Goal: Navigation & Orientation: Find specific page/section

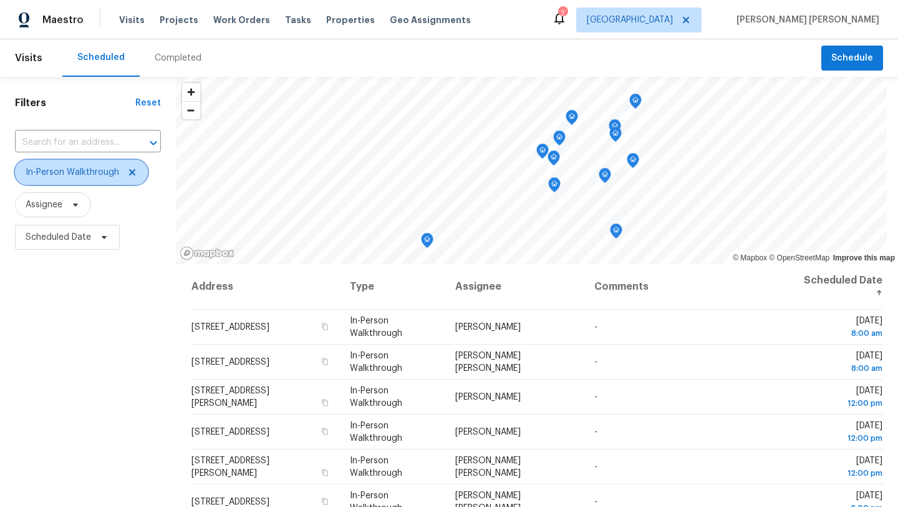
drag, startPoint x: 0, startPoint y: 0, endPoint x: 134, endPoint y: 148, distance: 199.2
click at [134, 167] on icon at bounding box center [132, 172] width 10 height 10
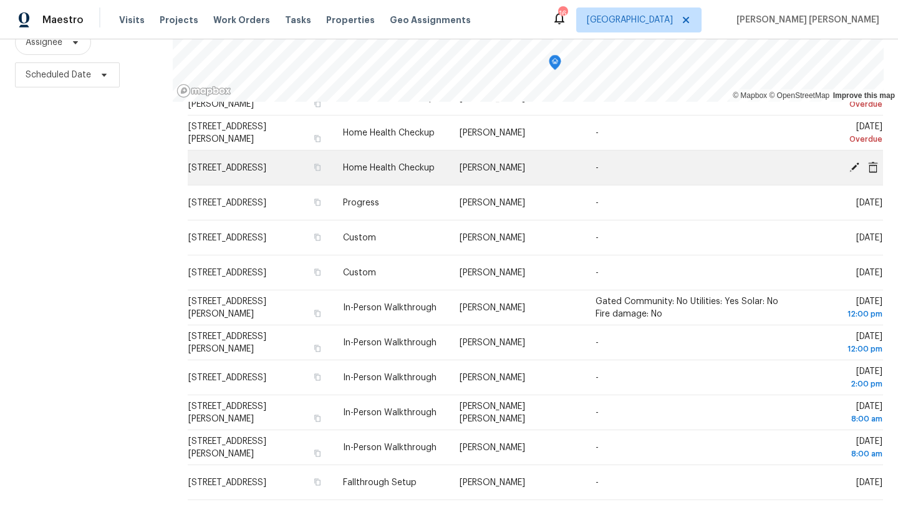
scroll to position [242, 0]
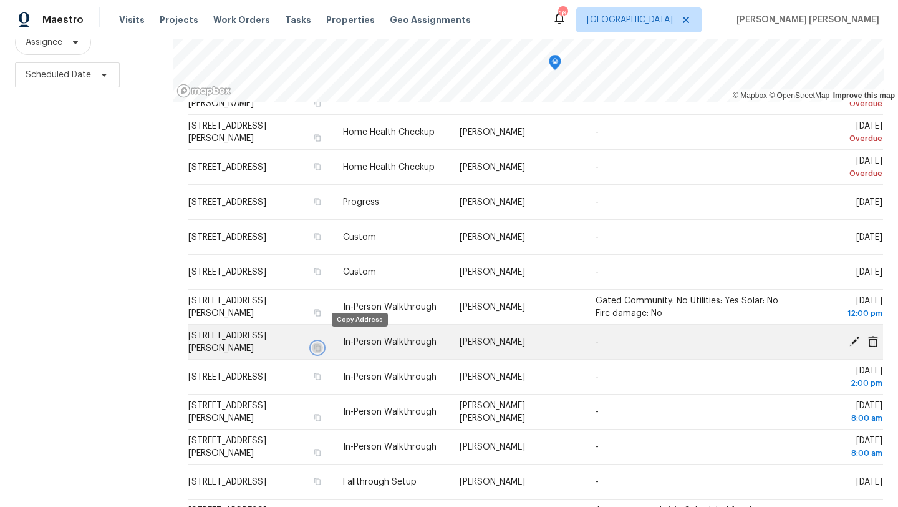
click at [321, 344] on icon "button" at bounding box center [318, 347] width 6 height 7
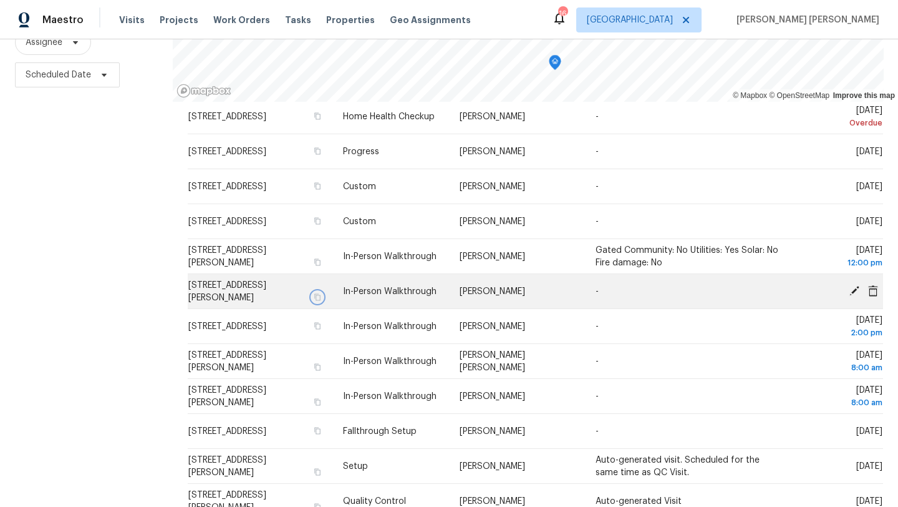
scroll to position [294, 0]
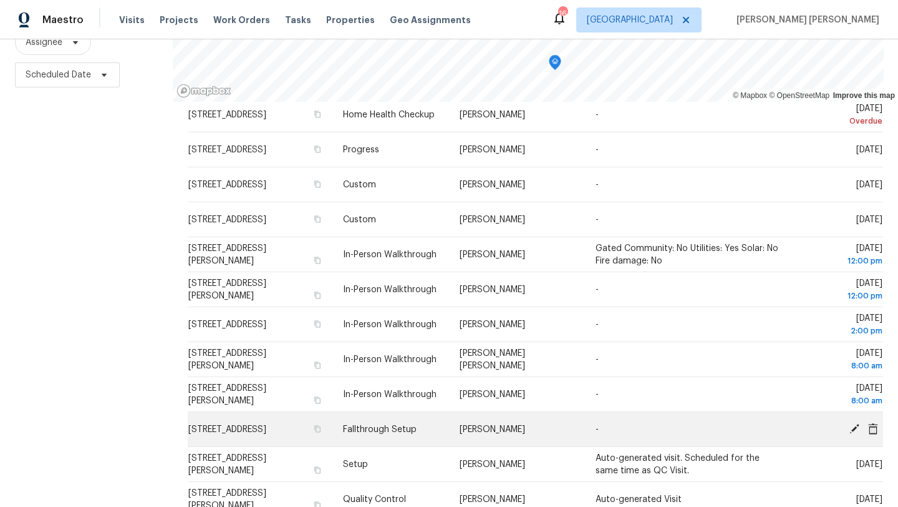
click at [854, 428] on icon at bounding box center [855, 428] width 10 height 10
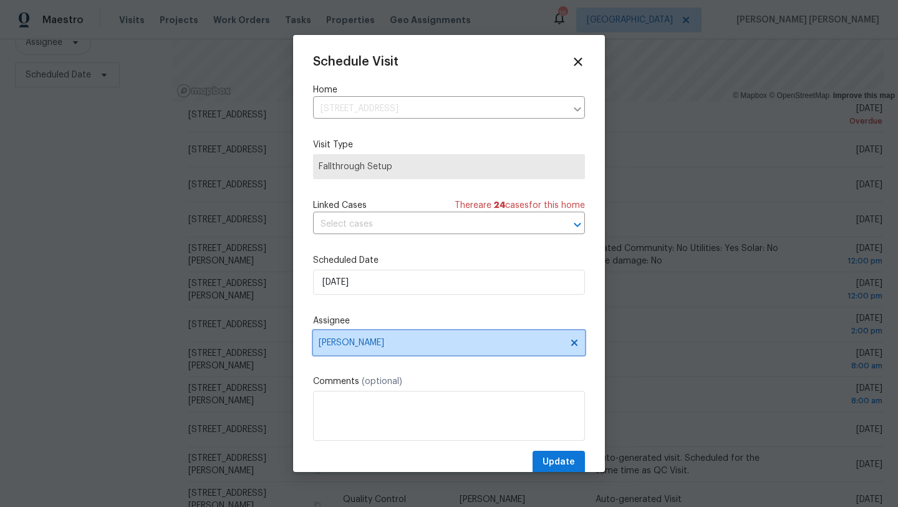
click at [373, 338] on span "William Sparks" at bounding box center [441, 343] width 245 height 10
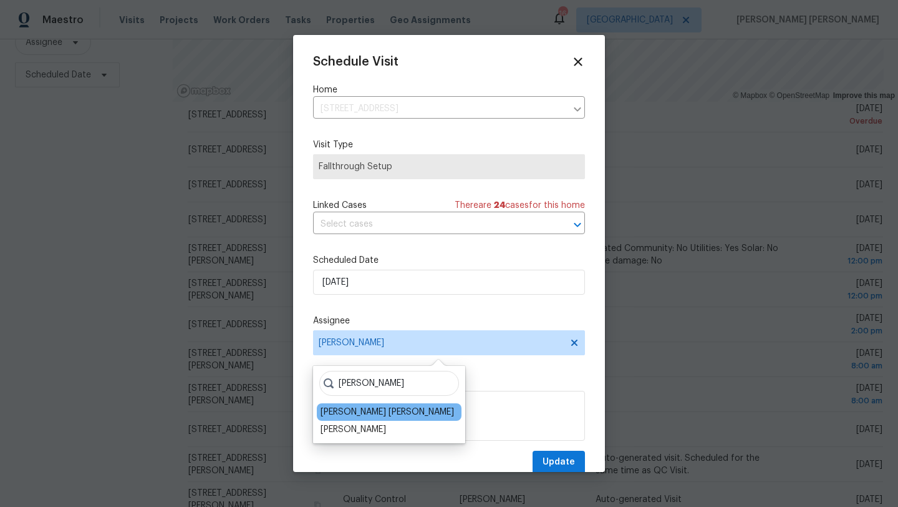
type input "david"
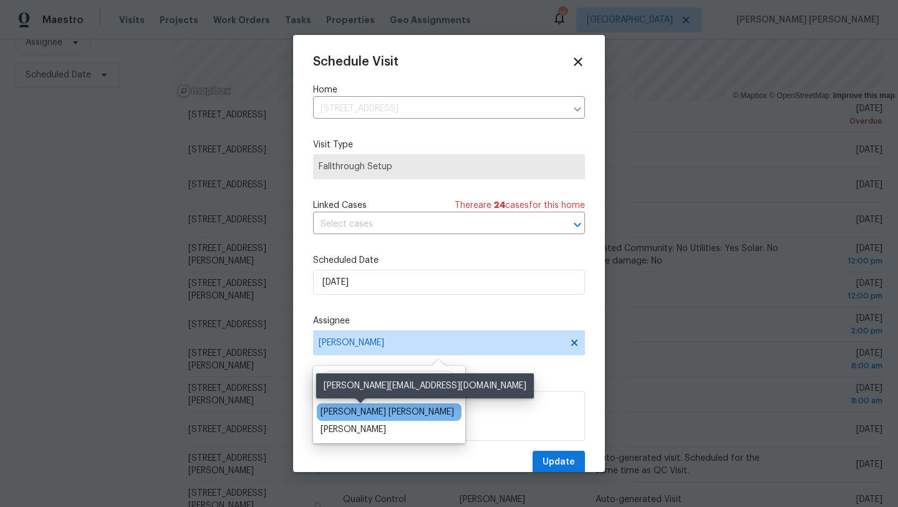
click at [374, 416] on div "[PERSON_NAME] [PERSON_NAME]" at bounding box center [388, 412] width 134 height 12
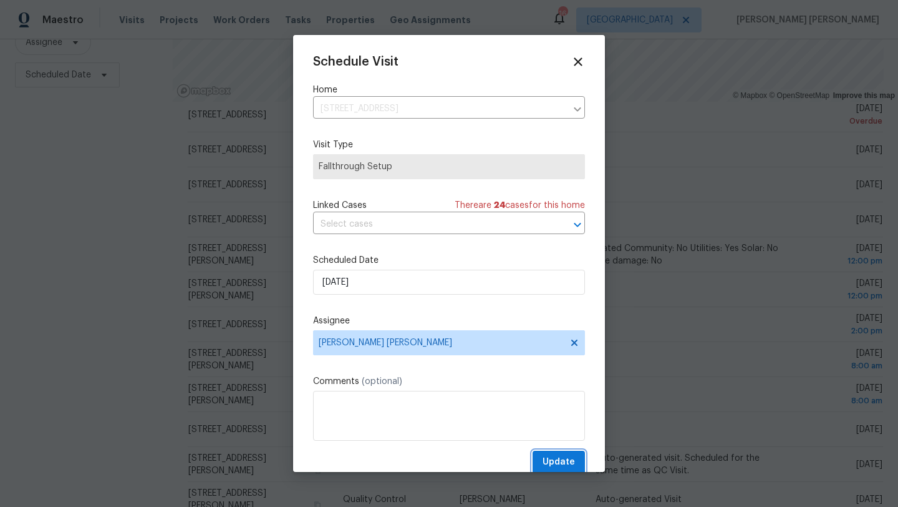
click at [566, 464] on span "Update" at bounding box center [559, 462] width 32 height 16
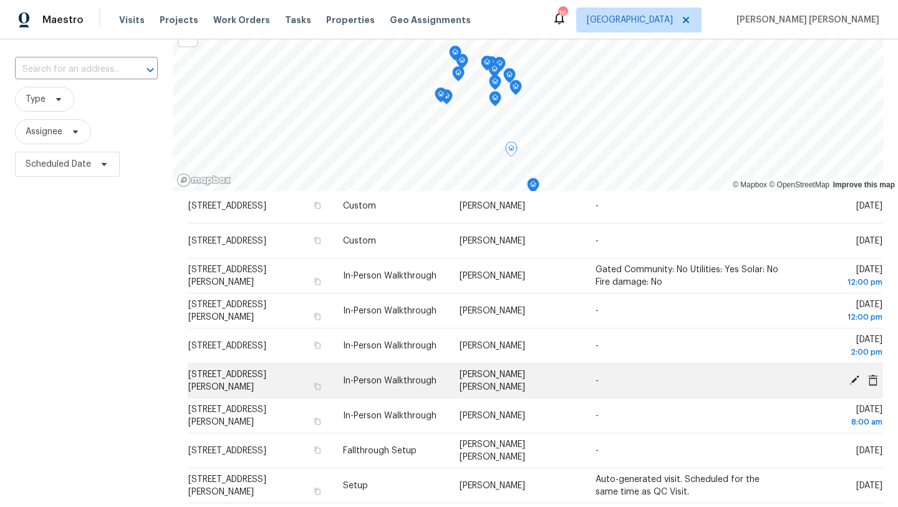
scroll to position [372, 0]
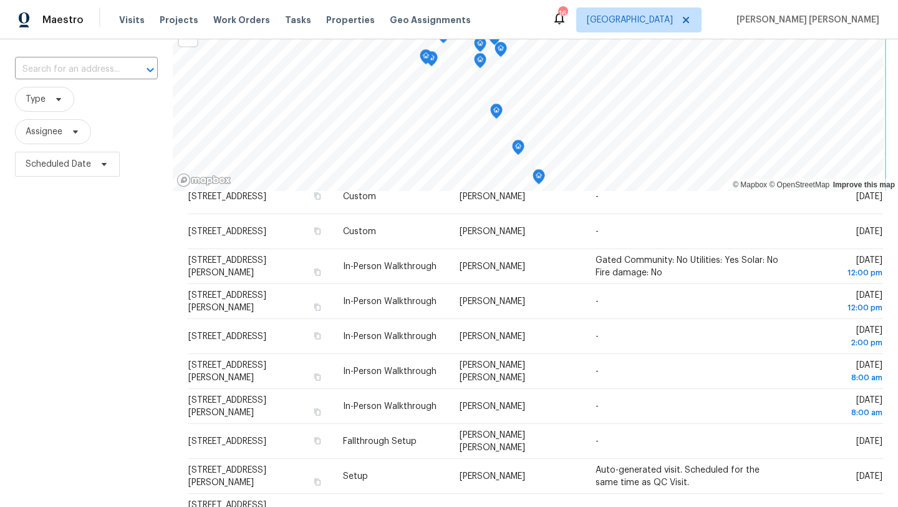
click at [542, 177] on icon "Map marker" at bounding box center [538, 177] width 11 height 14
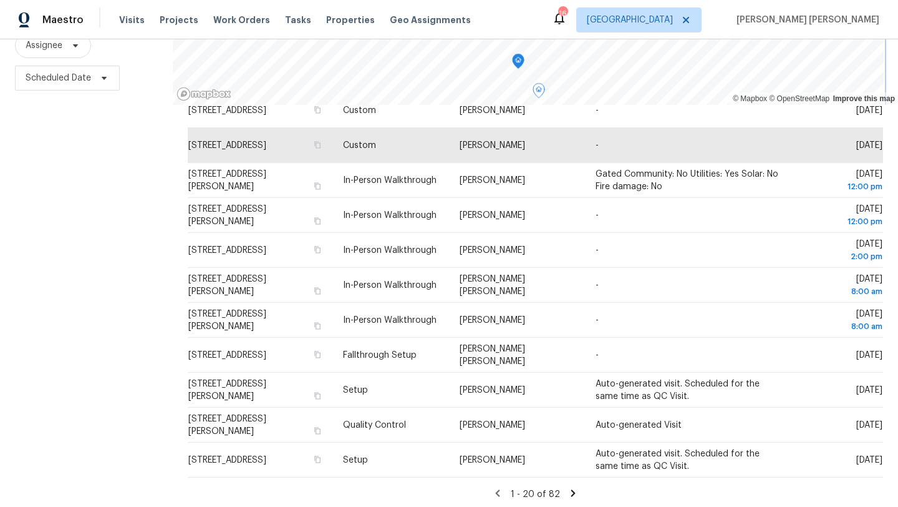
scroll to position [162, 0]
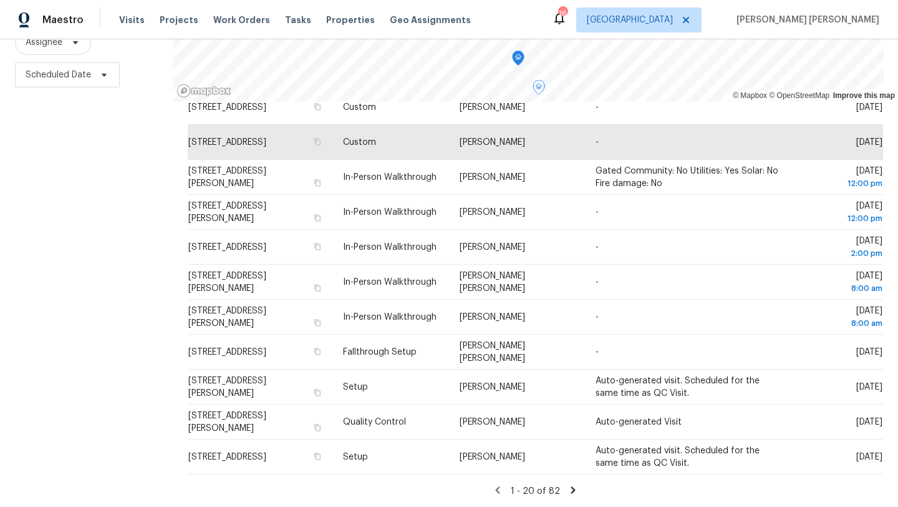
click at [573, 487] on icon at bounding box center [573, 489] width 11 height 11
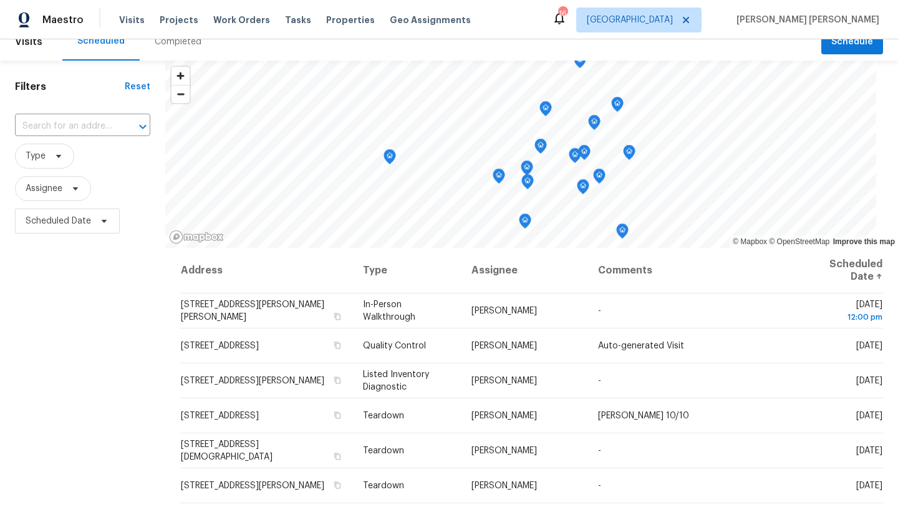
scroll to position [2, 0]
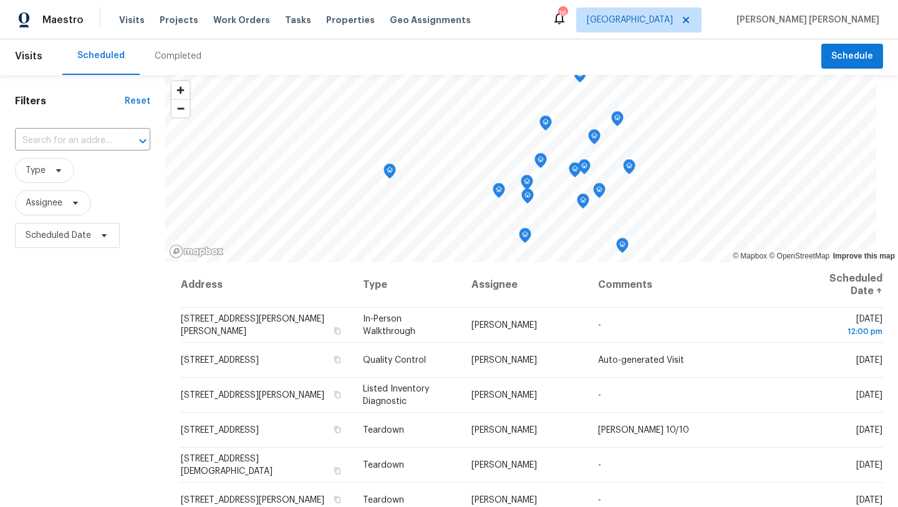
click at [323, 28] on div "Visits Projects Work Orders Tasks Properties Geo Assignments" at bounding box center [302, 19] width 367 height 25
click at [326, 21] on span "Properties" at bounding box center [350, 20] width 49 height 12
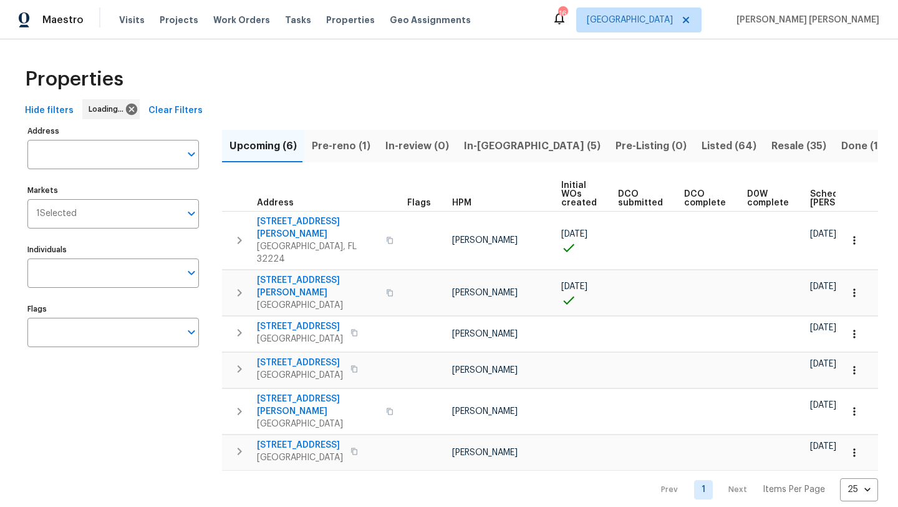
click at [497, 147] on span "In-reno (5)" at bounding box center [532, 145] width 137 height 17
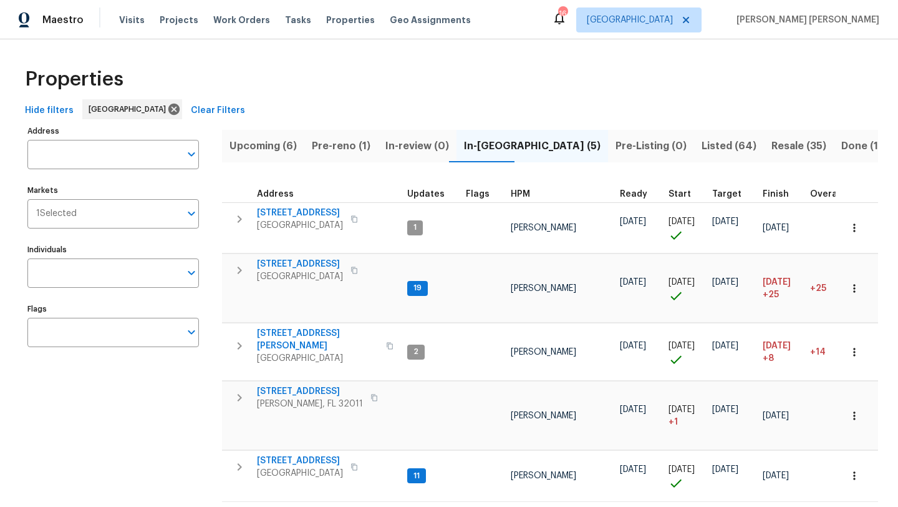
click at [517, 190] on span "HPM" at bounding box center [520, 194] width 19 height 9
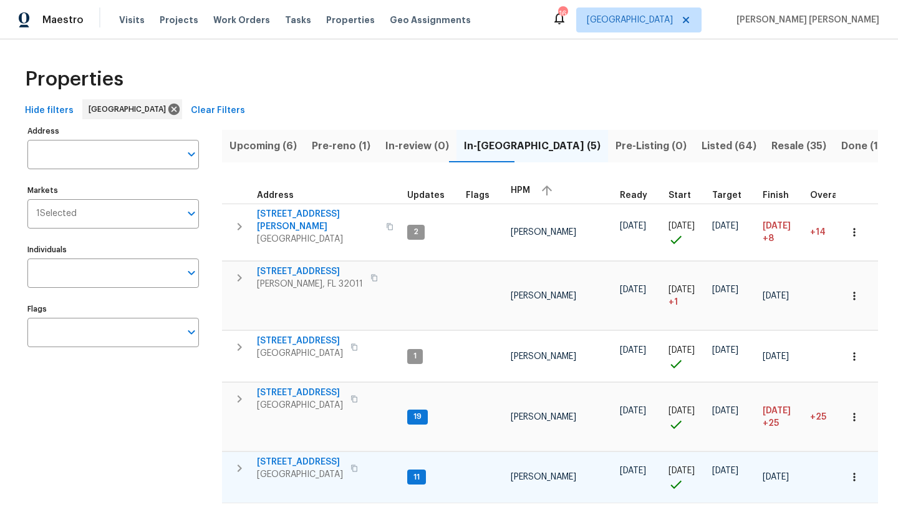
scroll to position [23, 0]
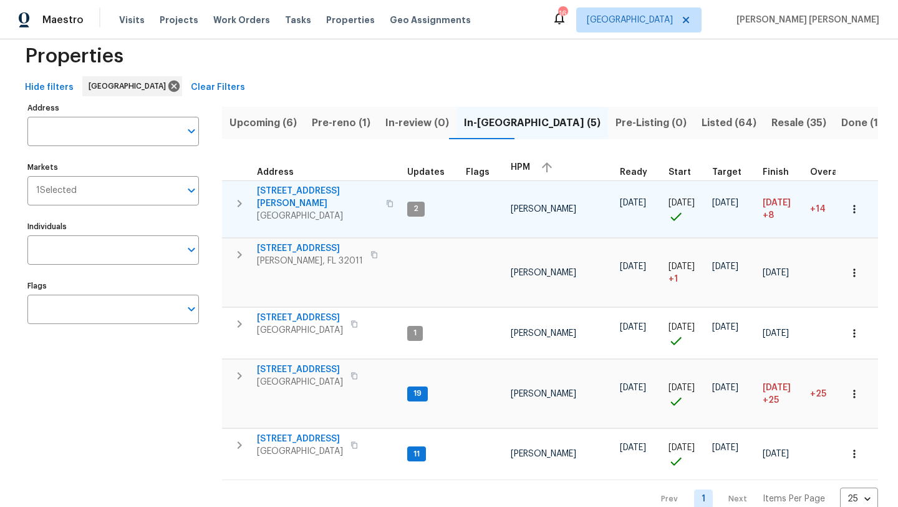
click at [285, 192] on span "4145 Hunt St" at bounding box center [318, 197] width 122 height 25
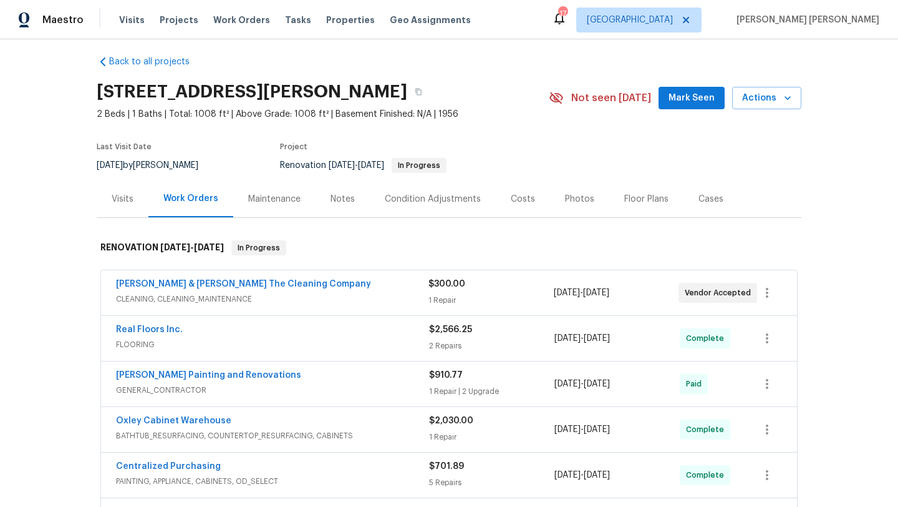
scroll to position [6, 0]
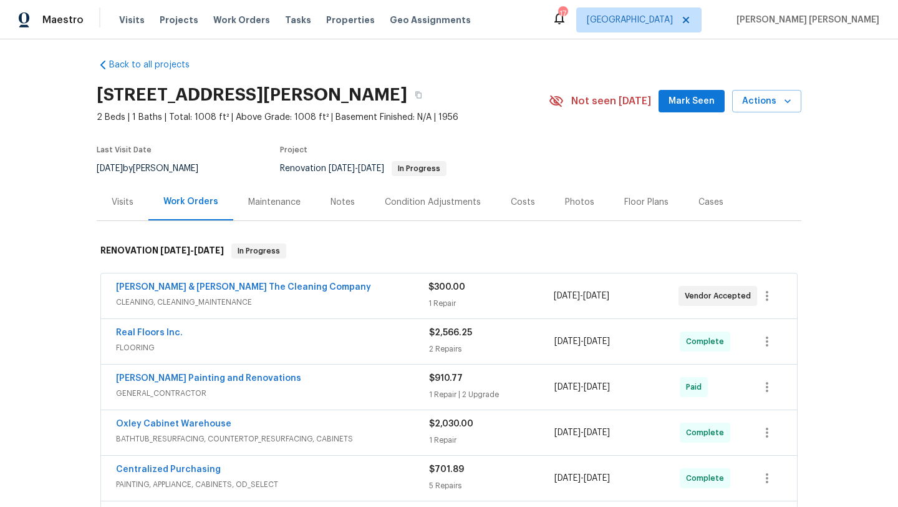
click at [583, 200] on div "Photos" at bounding box center [579, 202] width 29 height 12
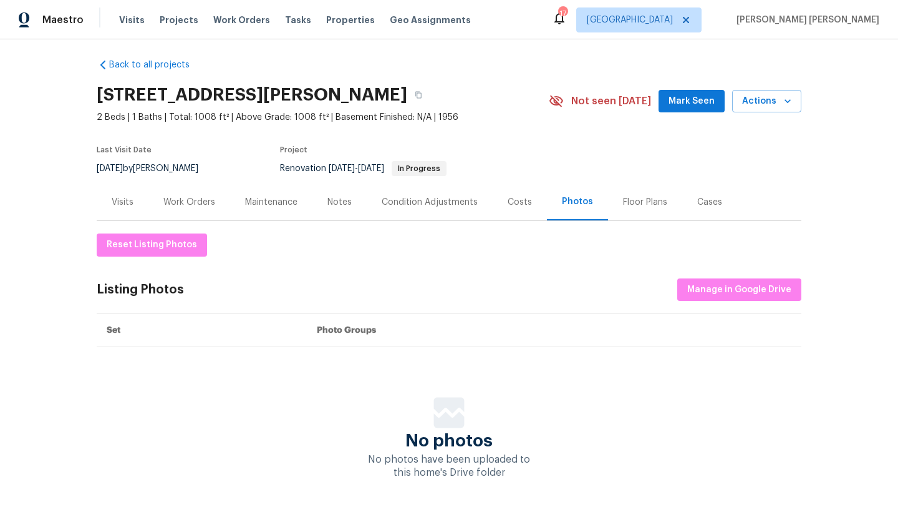
click at [125, 204] on div "Visits" at bounding box center [123, 202] width 22 height 12
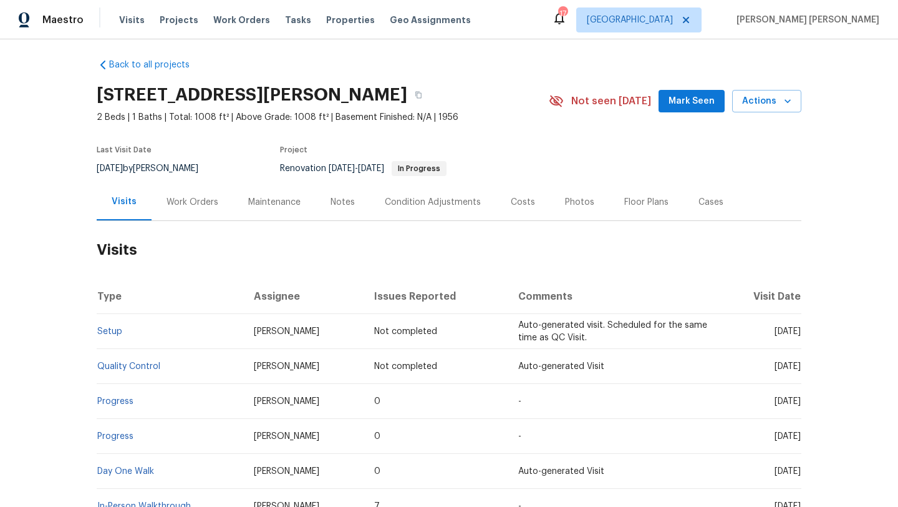
click at [216, 206] on div "Work Orders" at bounding box center [193, 201] width 82 height 37
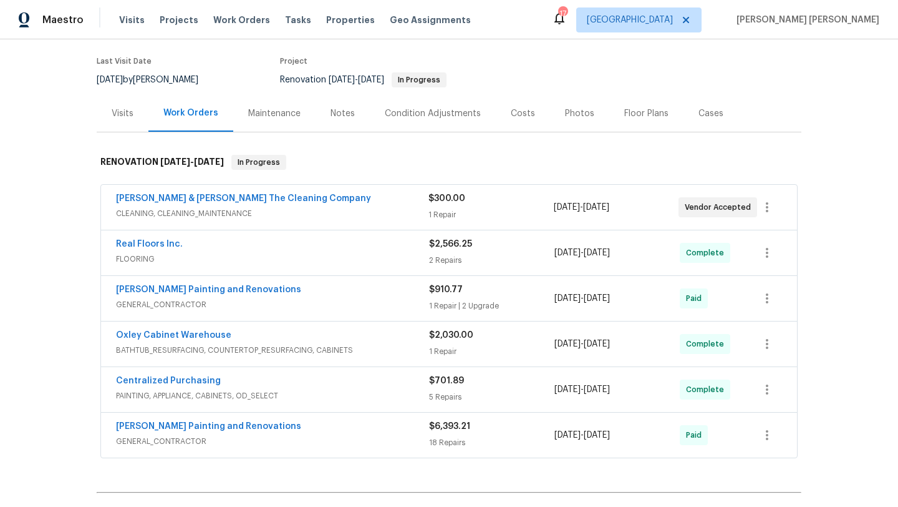
scroll to position [99, 0]
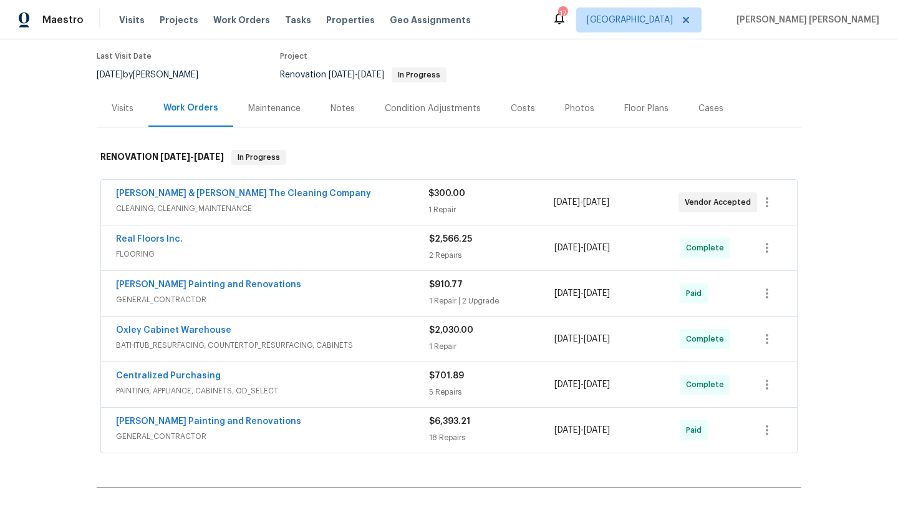
click at [341, 420] on div "Hildebrandt Painting and Renovations" at bounding box center [272, 422] width 313 height 15
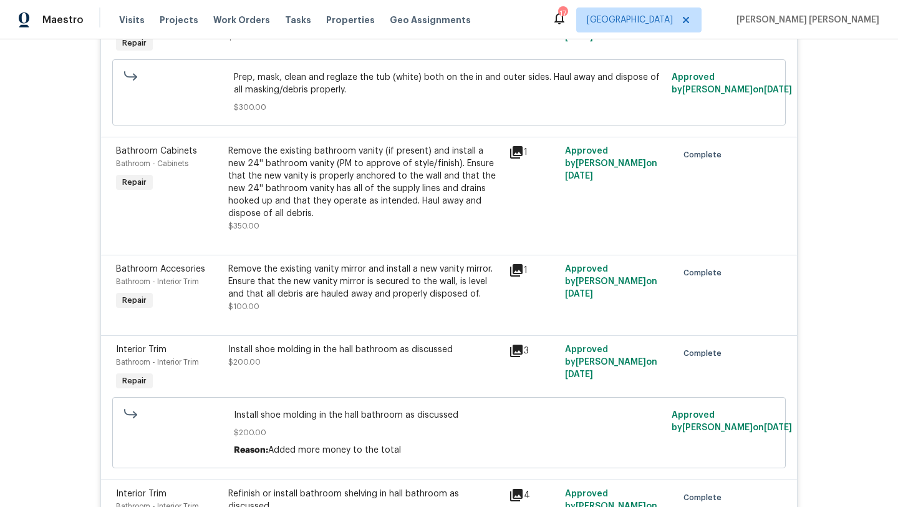
scroll to position [600, 0]
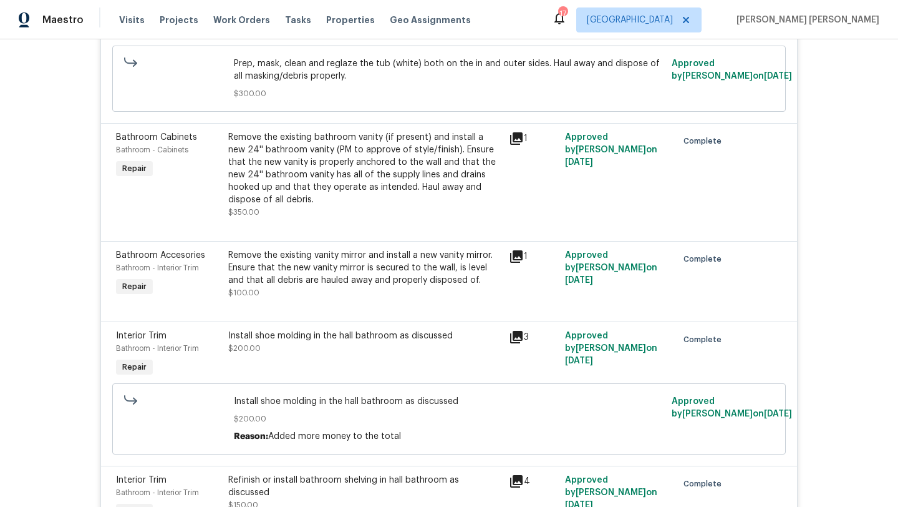
click at [519, 140] on icon at bounding box center [516, 138] width 15 height 15
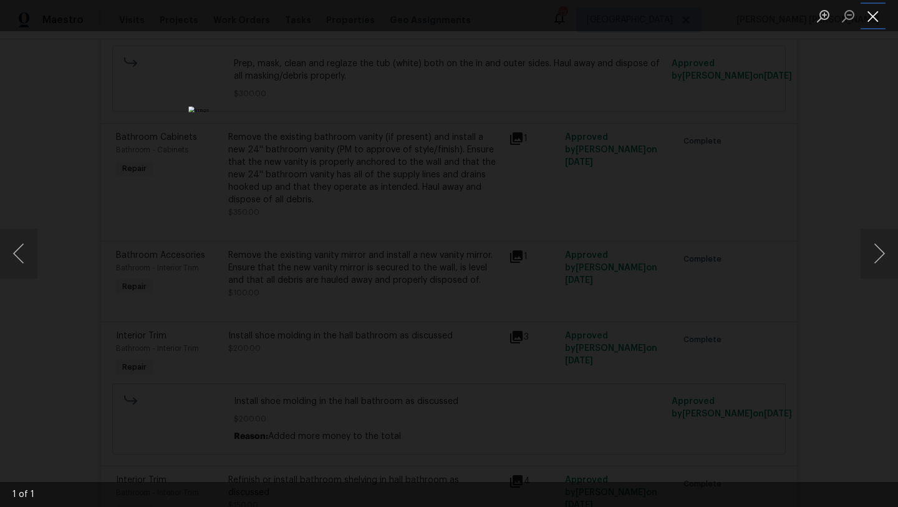
click at [870, 19] on button "Close lightbox" at bounding box center [873, 16] width 25 height 22
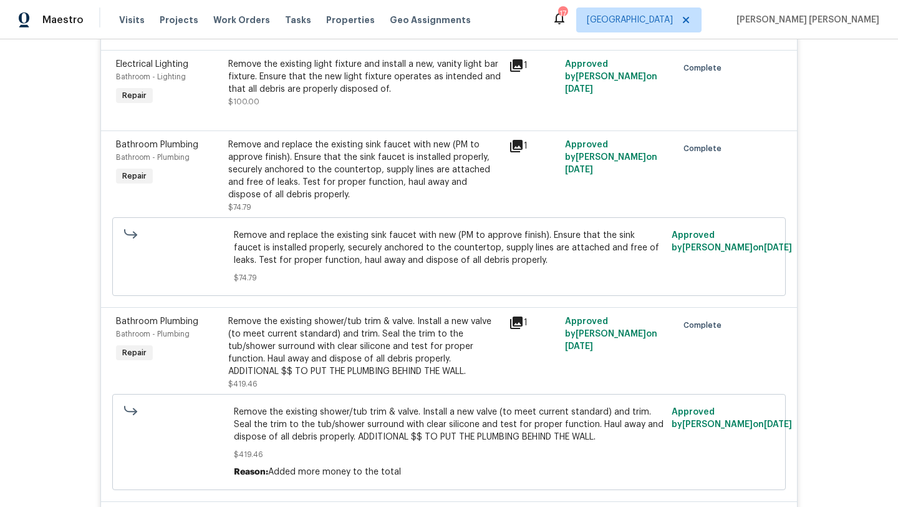
scroll to position [1144, 0]
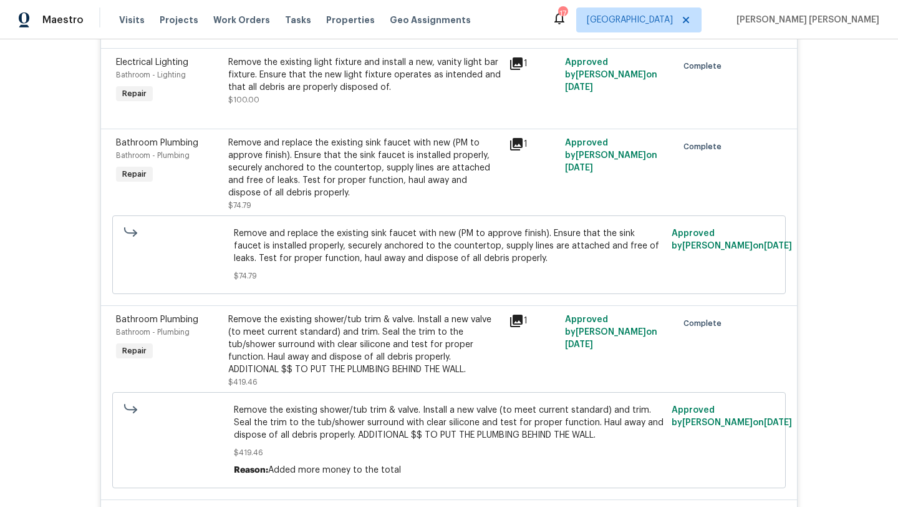
click at [513, 322] on icon at bounding box center [516, 320] width 12 height 12
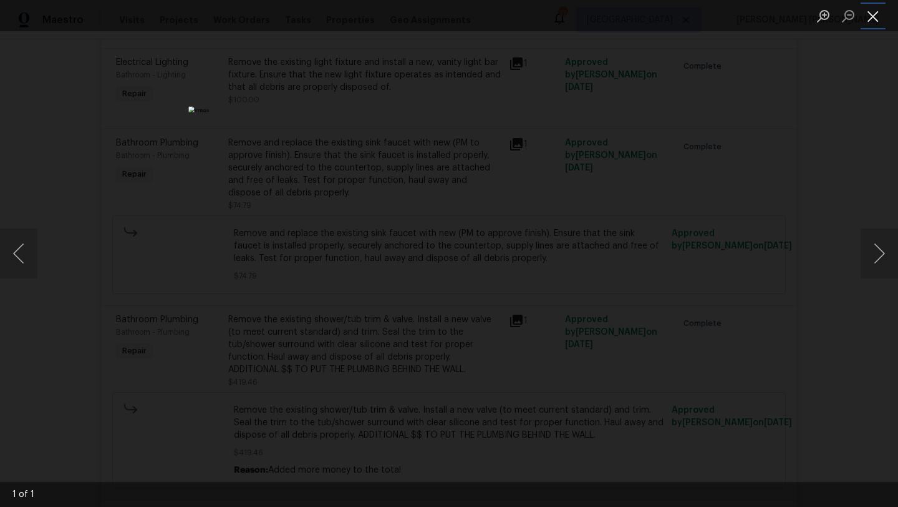
click at [877, 14] on button "Close lightbox" at bounding box center [873, 16] width 25 height 22
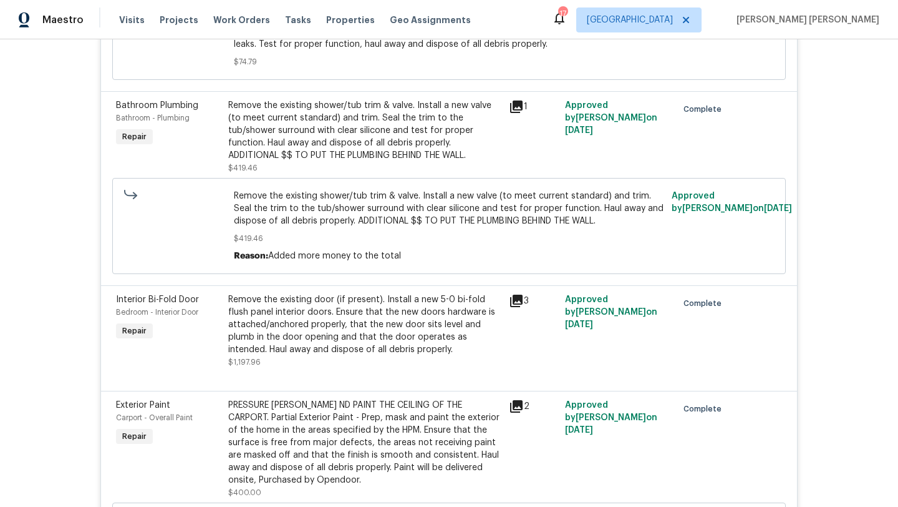
scroll to position [1368, 0]
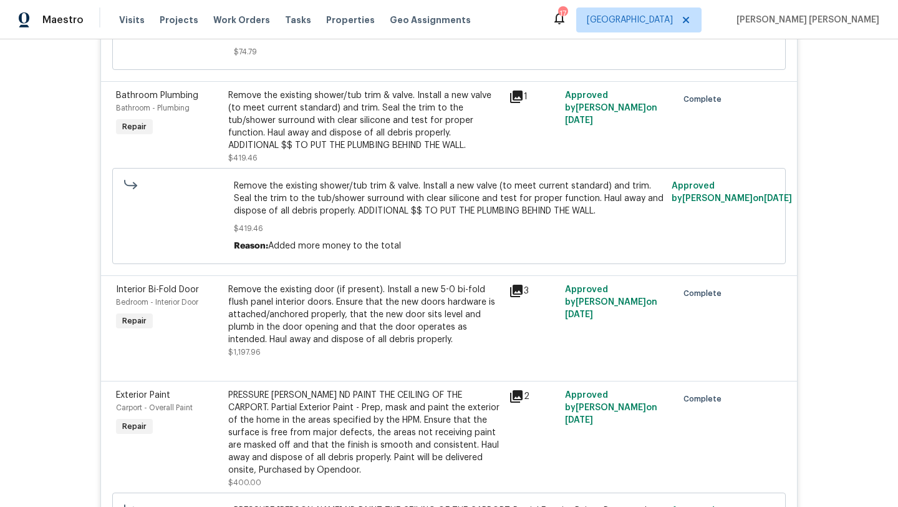
click at [519, 297] on icon at bounding box center [516, 290] width 12 height 12
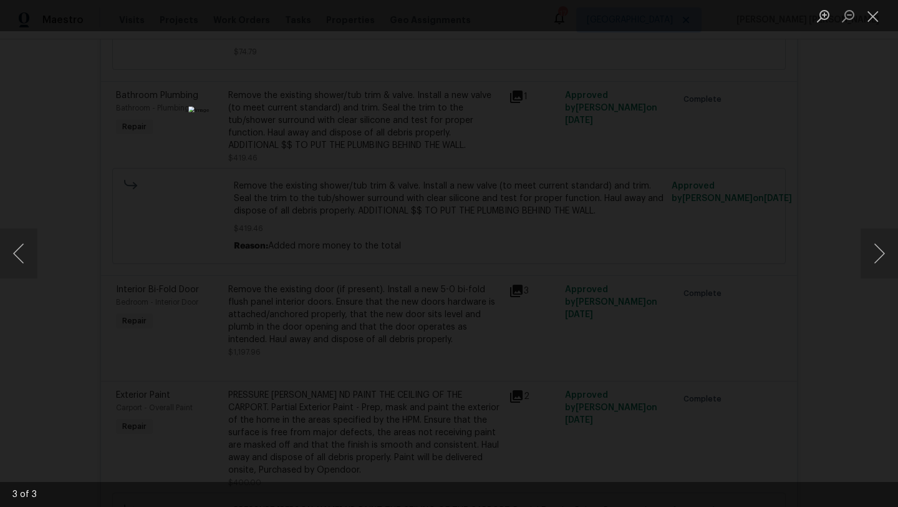
click at [706, 221] on div "Lightbox" at bounding box center [449, 253] width 898 height 507
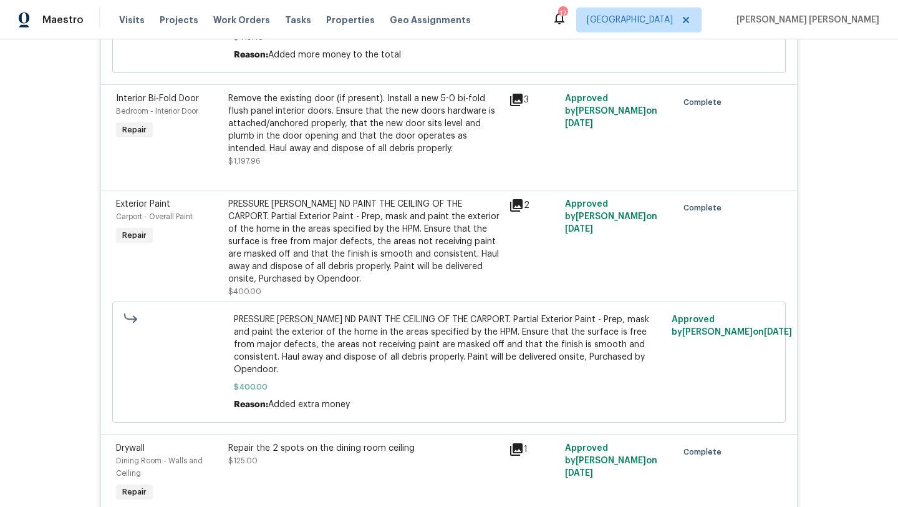
scroll to position [1561, 0]
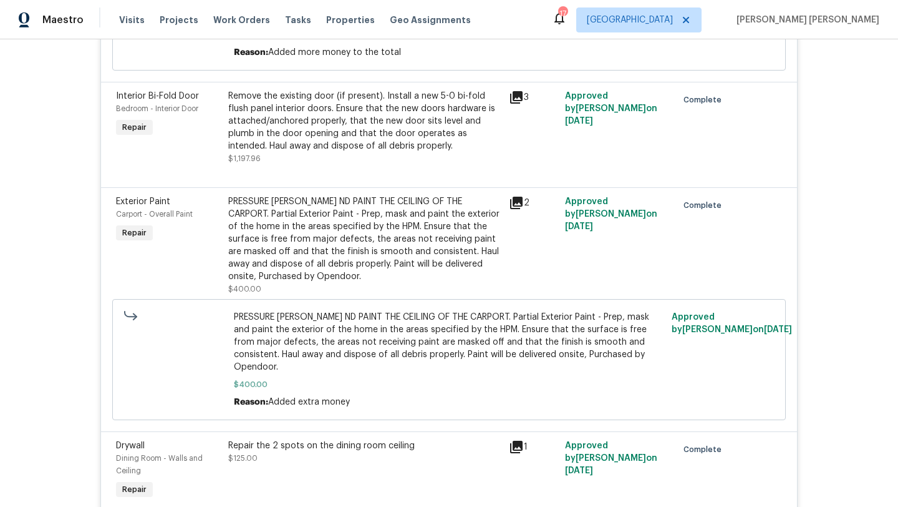
click at [515, 204] on icon at bounding box center [516, 203] width 12 height 12
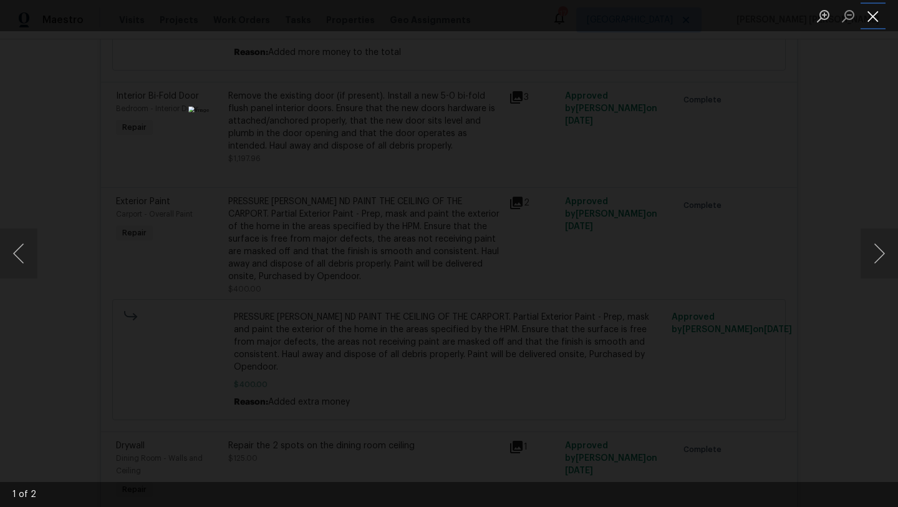
click at [872, 19] on button "Close lightbox" at bounding box center [873, 16] width 25 height 22
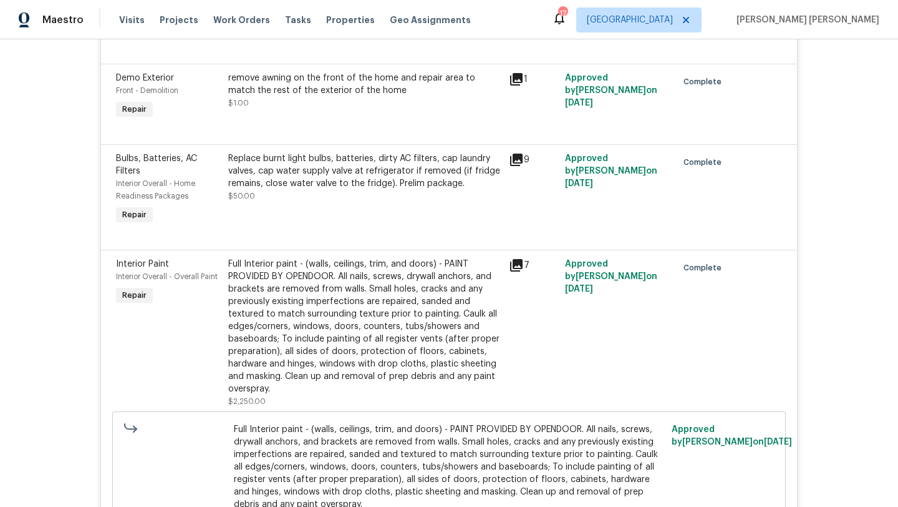
scroll to position [2355, 0]
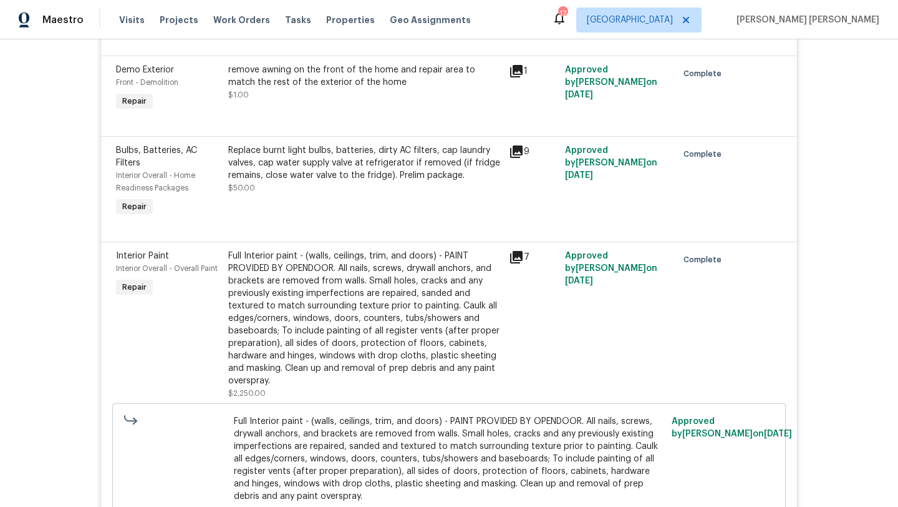
click at [518, 251] on icon at bounding box center [516, 257] width 12 height 12
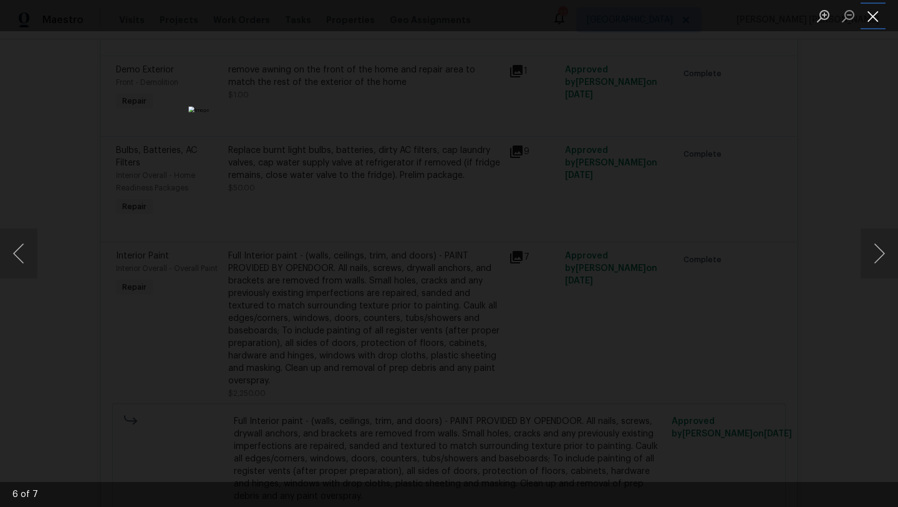
click at [882, 22] on button "Close lightbox" at bounding box center [873, 16] width 25 height 22
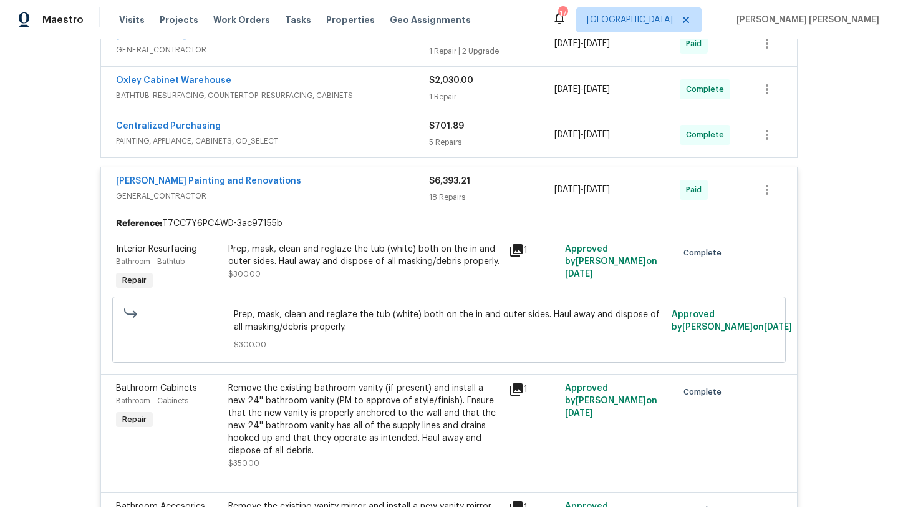
scroll to position [254, 0]
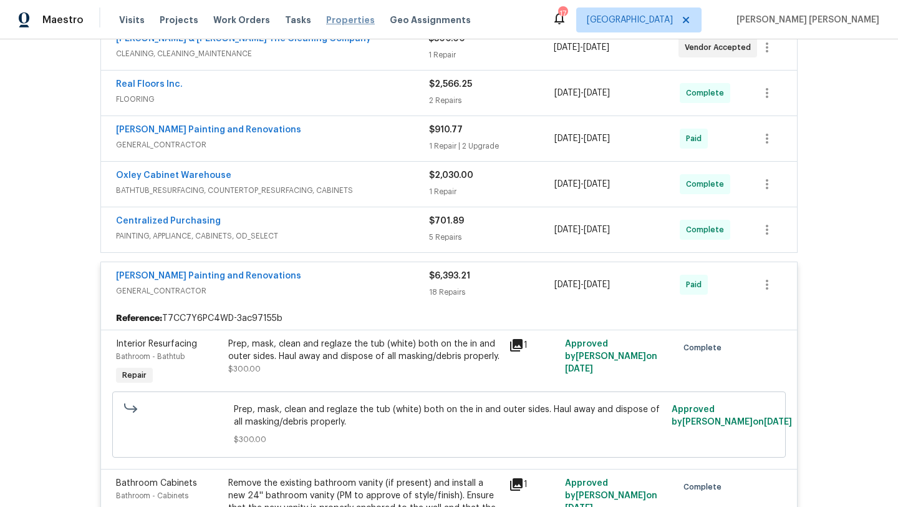
click at [338, 14] on span "Properties" at bounding box center [350, 20] width 49 height 12
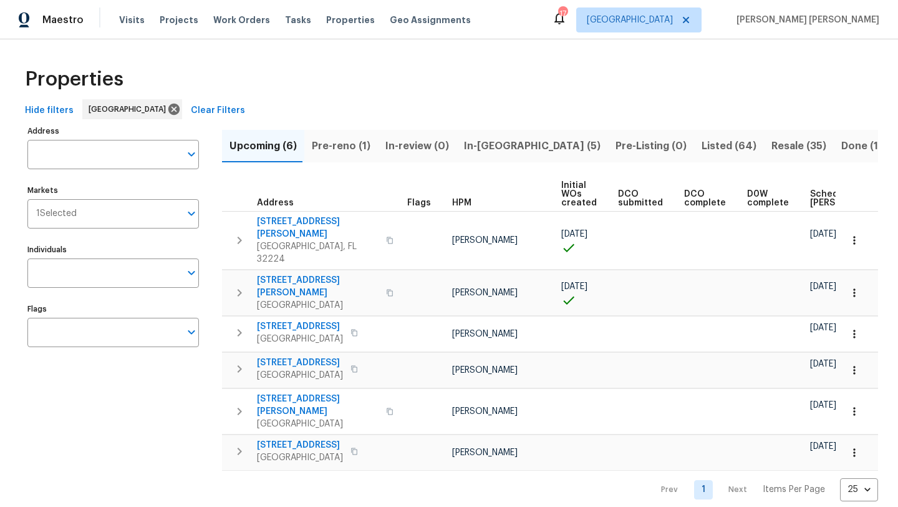
click at [473, 144] on span "In-reno (5)" at bounding box center [532, 145] width 137 height 17
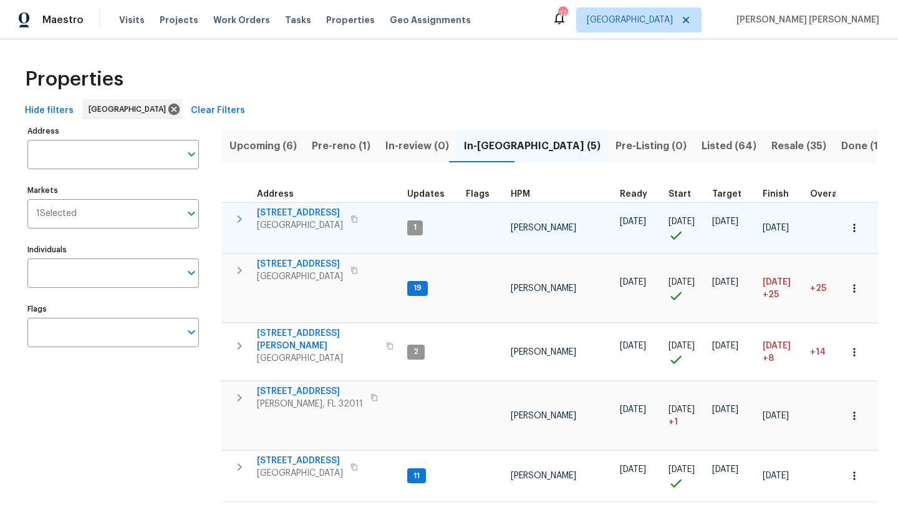
click at [298, 211] on span "1509 Samontee Rd" at bounding box center [300, 213] width 86 height 12
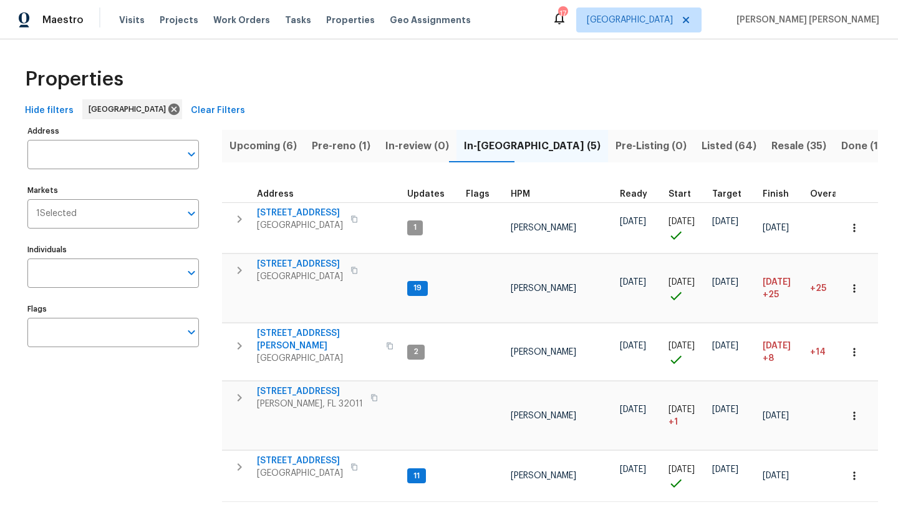
click at [702, 146] on span "Listed (64)" at bounding box center [729, 145] width 55 height 17
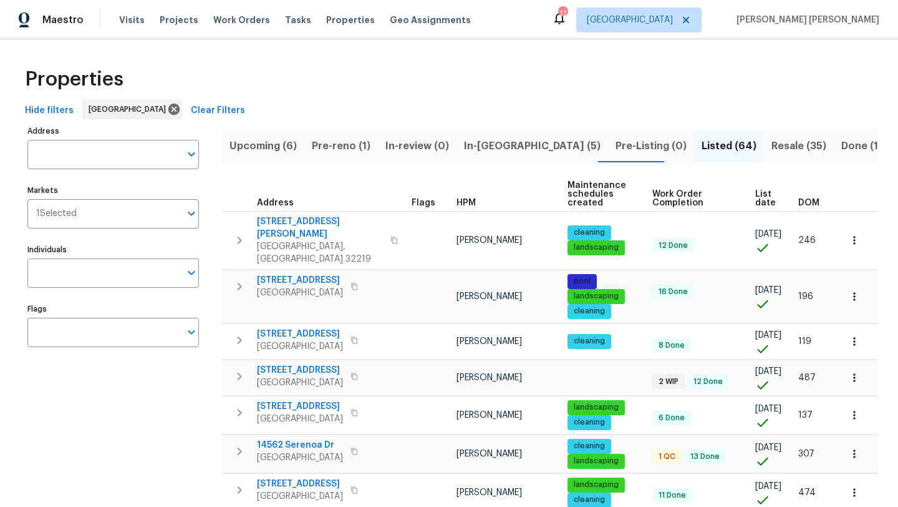
click at [470, 202] on span "HPM" at bounding box center [466, 202] width 19 height 9
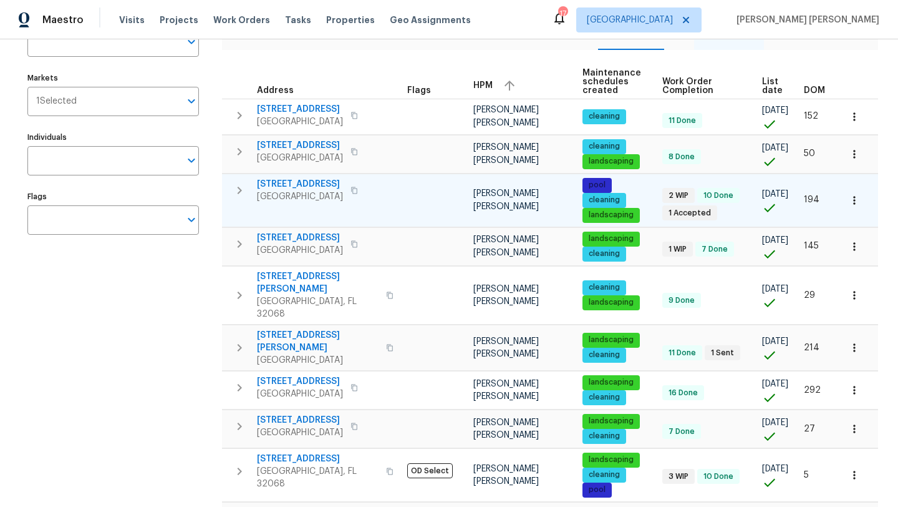
scroll to position [115, 0]
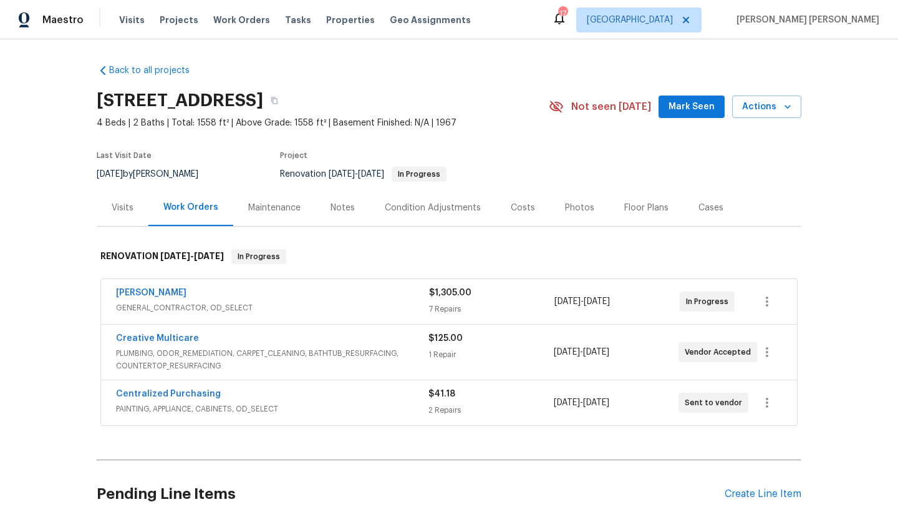
click at [191, 307] on span "GENERAL_CONTRACTOR, OD_SELECT" at bounding box center [272, 307] width 313 height 12
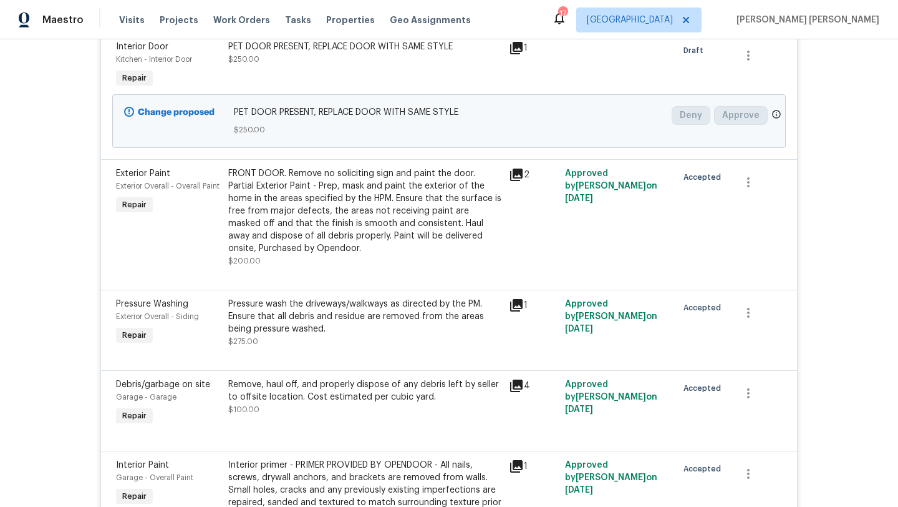
scroll to position [464, 0]
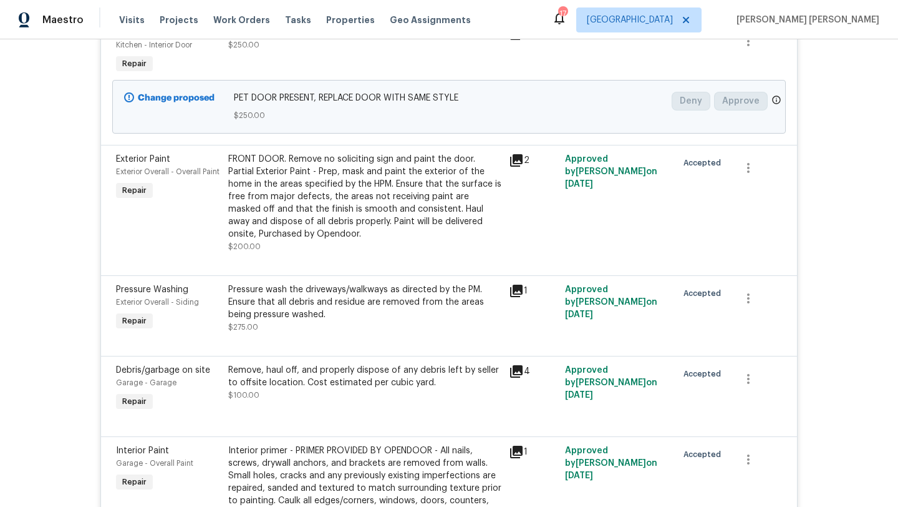
click at [519, 167] on icon at bounding box center [516, 160] width 12 height 12
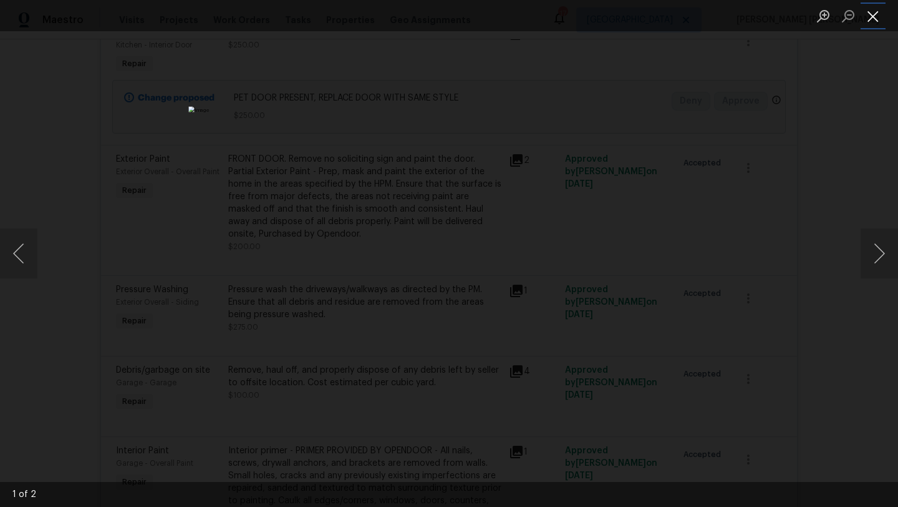
click at [873, 11] on button "Close lightbox" at bounding box center [873, 16] width 25 height 22
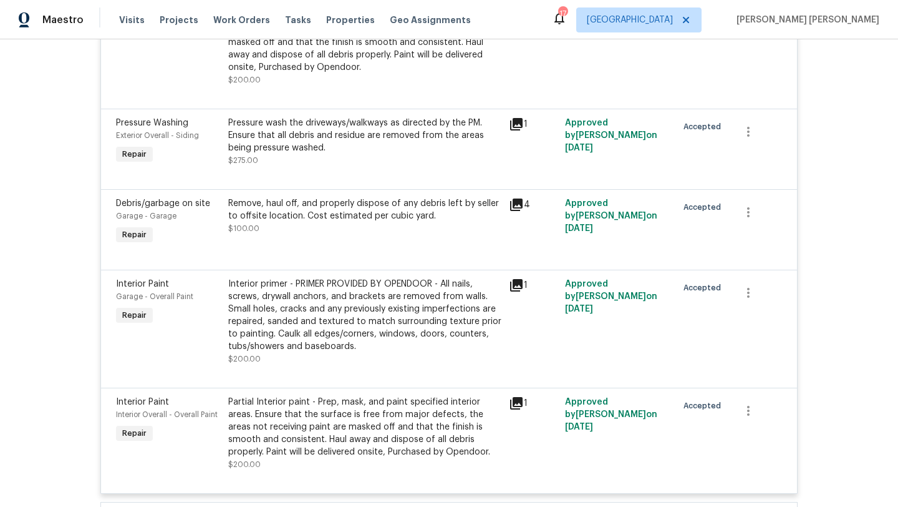
scroll to position [635, 0]
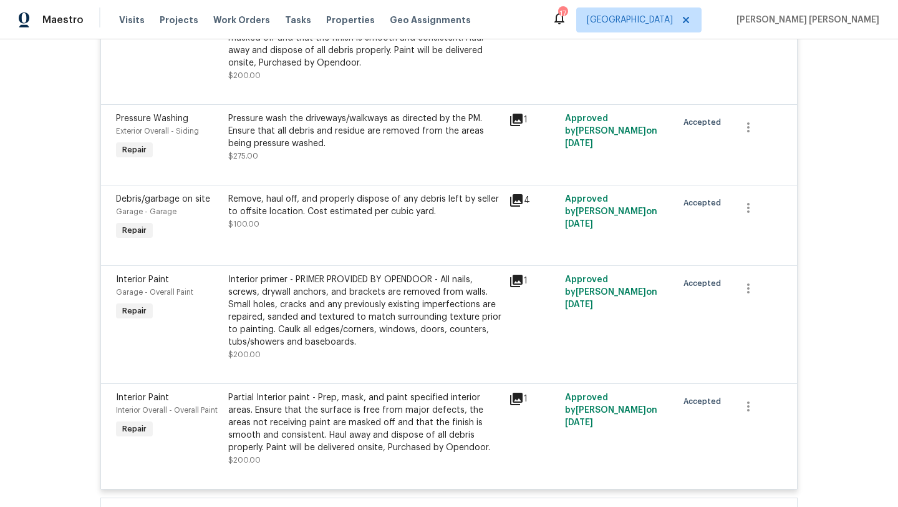
click at [521, 278] on icon at bounding box center [516, 281] width 12 height 12
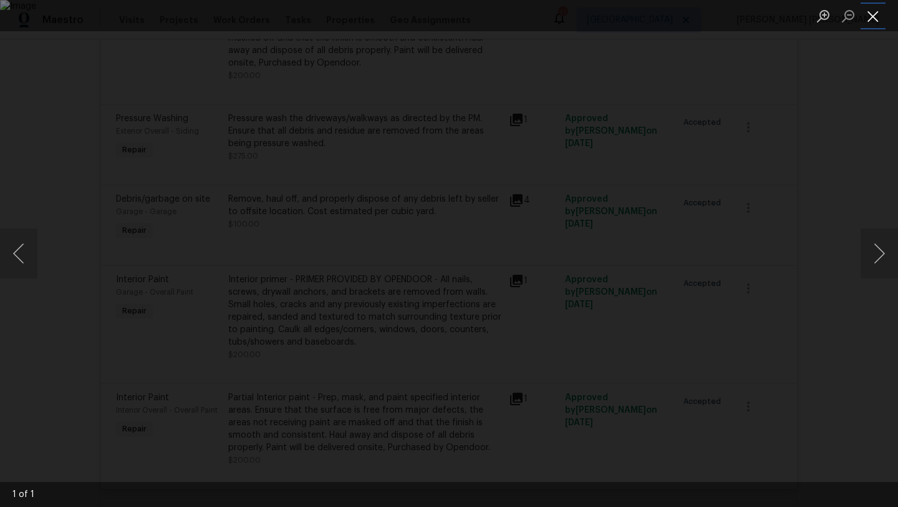
click at [870, 22] on button "Close lightbox" at bounding box center [873, 16] width 25 height 22
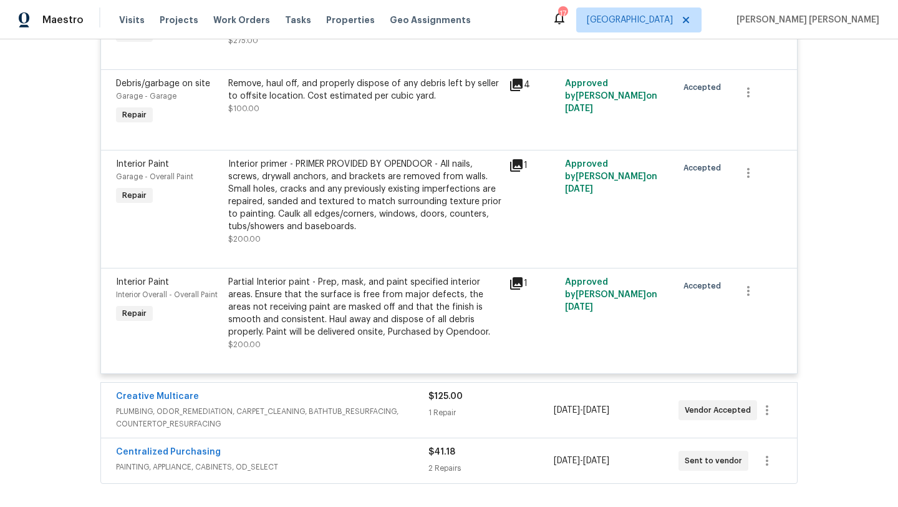
scroll to position [753, 0]
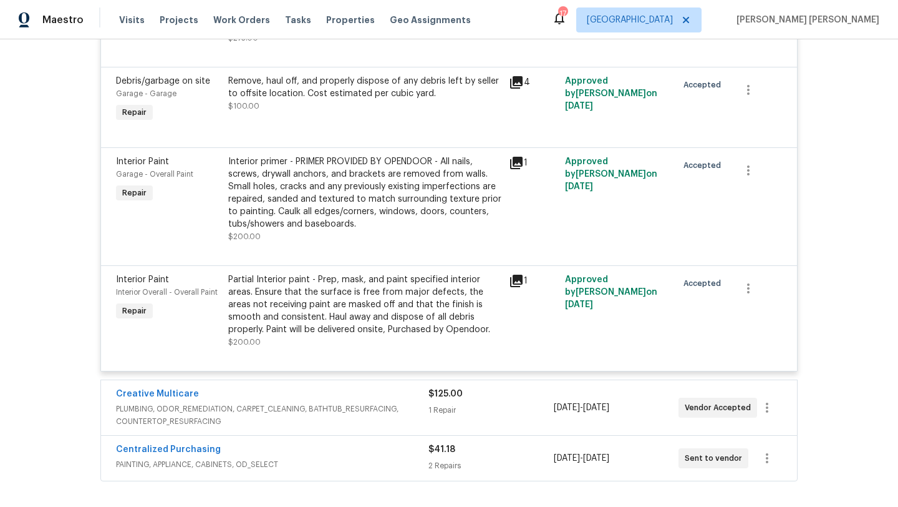
click at [517, 281] on icon at bounding box center [516, 281] width 12 height 12
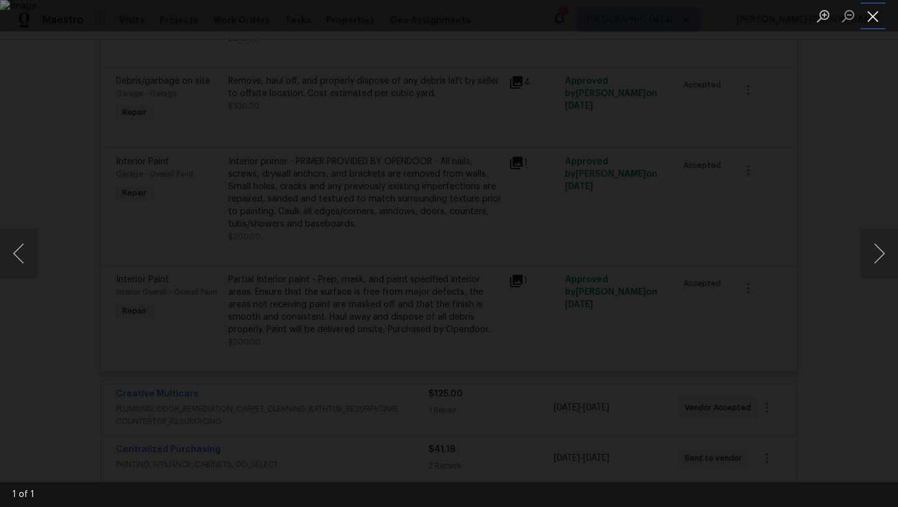
click at [872, 21] on button "Close lightbox" at bounding box center [873, 16] width 25 height 22
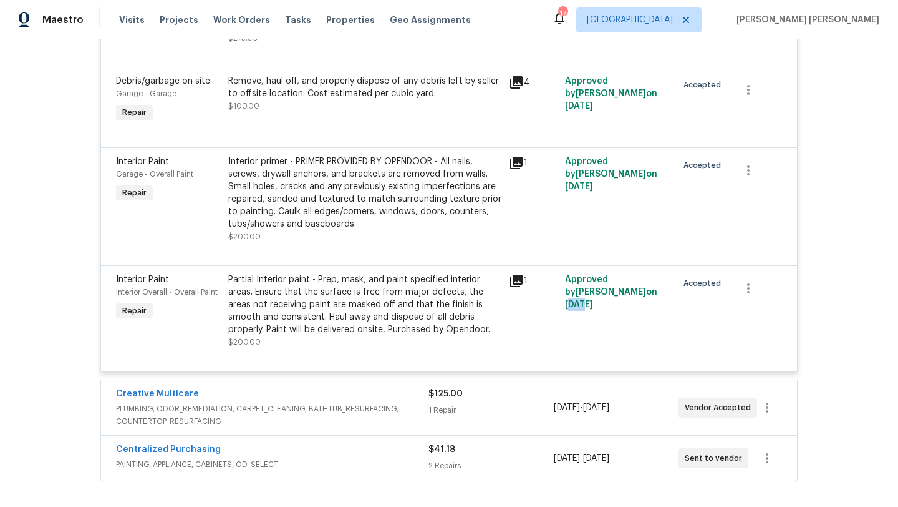
drag, startPoint x: 621, startPoint y: 295, endPoint x: 634, endPoint y: 295, distance: 13.1
click at [593, 300] on span "10/3/2025" at bounding box center [579, 304] width 28 height 9
click at [535, 332] on div "1" at bounding box center [533, 311] width 56 height 82
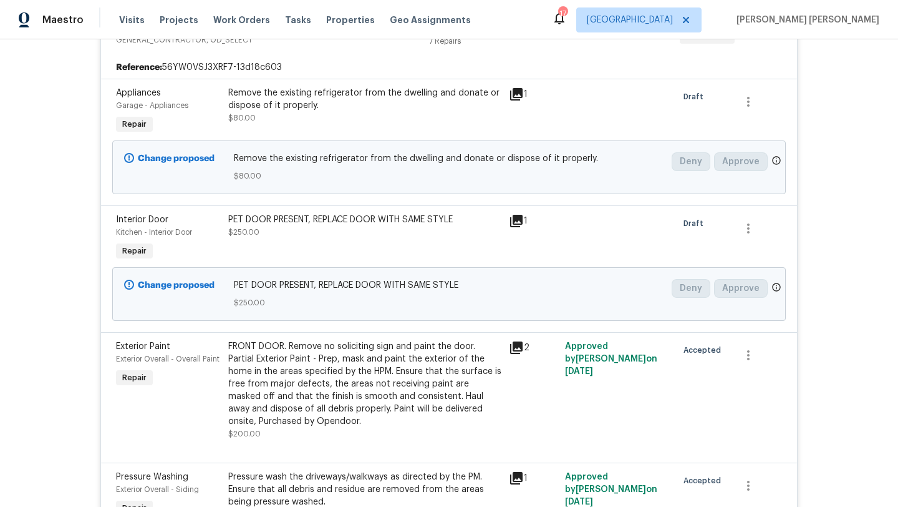
scroll to position [271, 0]
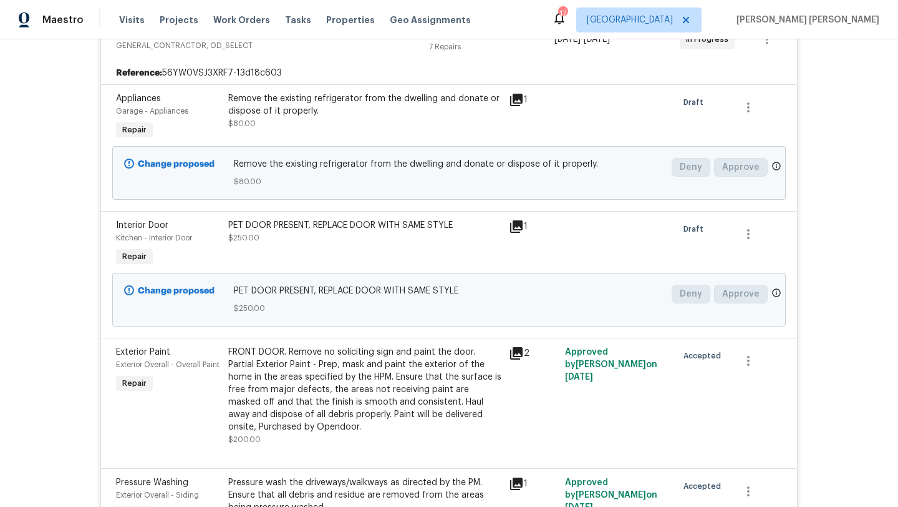
click at [521, 229] on icon at bounding box center [516, 226] width 12 height 12
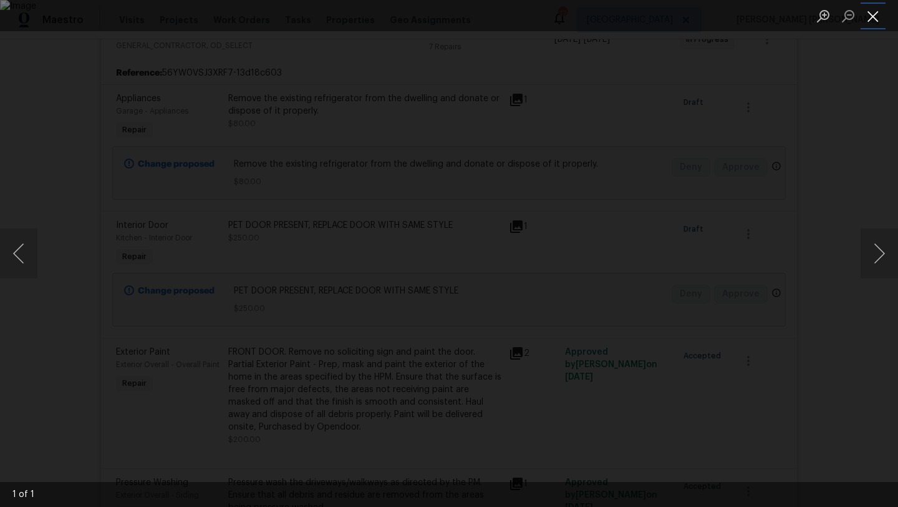
click at [875, 26] on button "Close lightbox" at bounding box center [873, 16] width 25 height 22
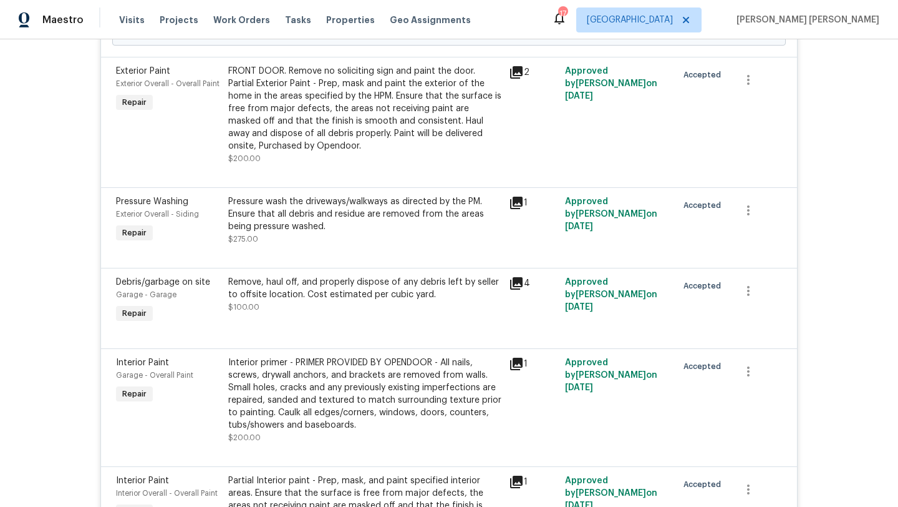
scroll to position [578, 0]
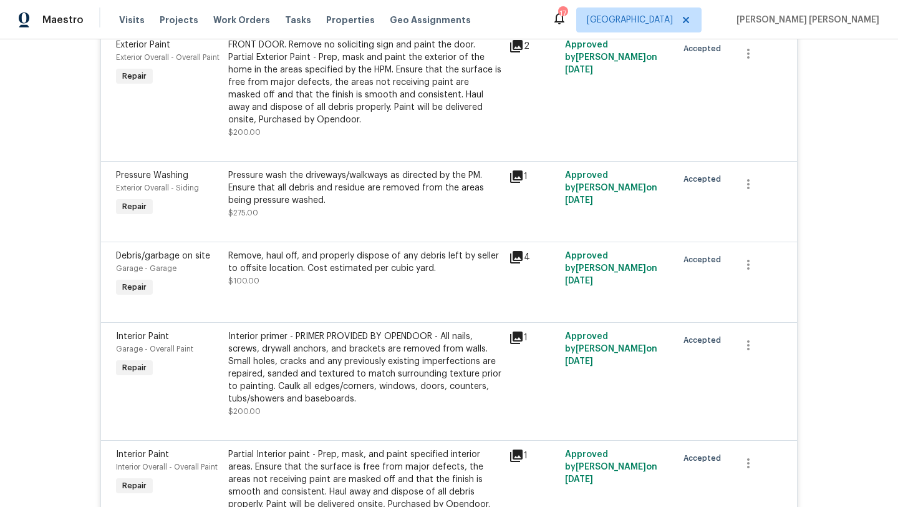
click at [519, 260] on icon at bounding box center [516, 257] width 15 height 15
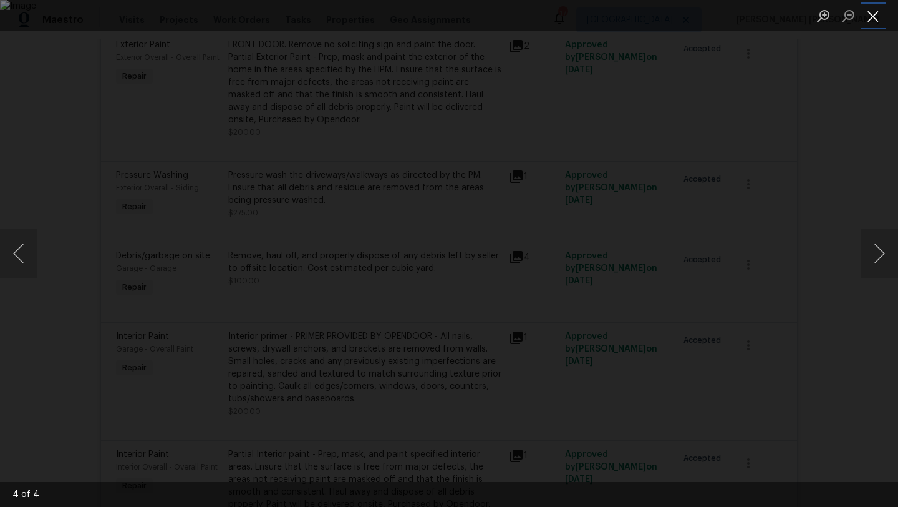
click at [874, 23] on button "Close lightbox" at bounding box center [873, 16] width 25 height 22
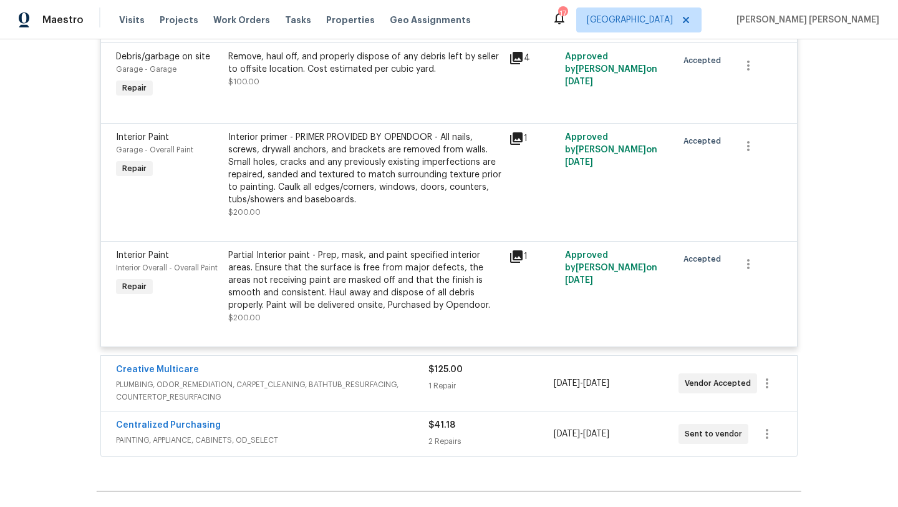
scroll to position [779, 0]
click at [163, 386] on span "PLUMBING, ODOR_REMEDIATION, CARPET_CLEANING, BATHTUB_RESURFACING, COUNTERTOP_RE…" at bounding box center [272, 389] width 313 height 25
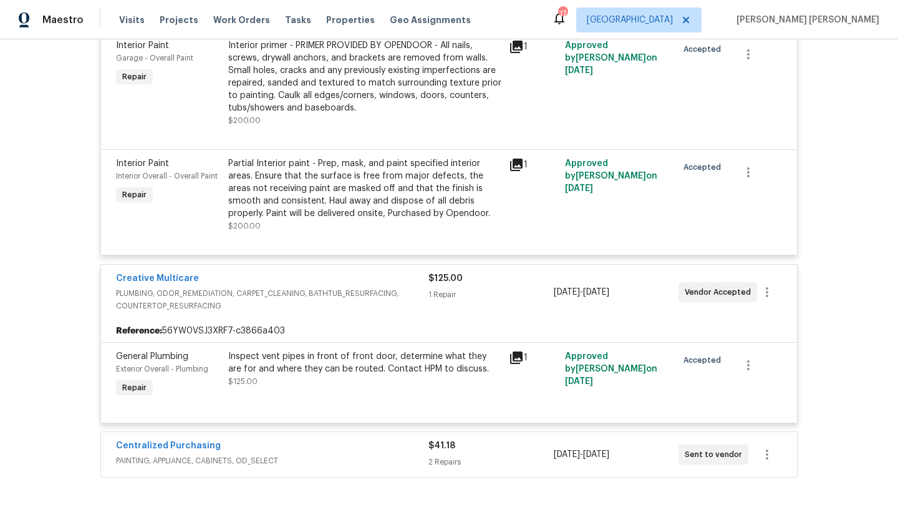
scroll to position [870, 0]
click at [520, 359] on icon at bounding box center [516, 356] width 12 height 12
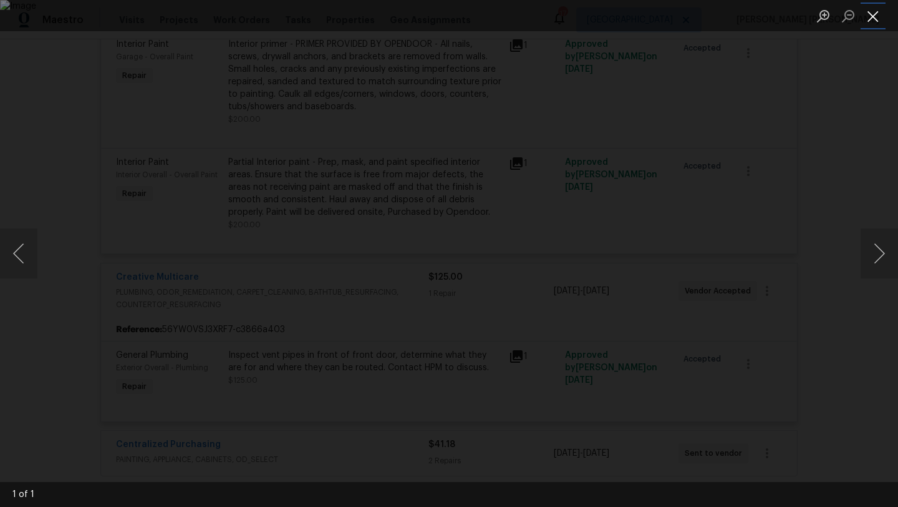
click at [878, 19] on button "Close lightbox" at bounding box center [873, 16] width 25 height 22
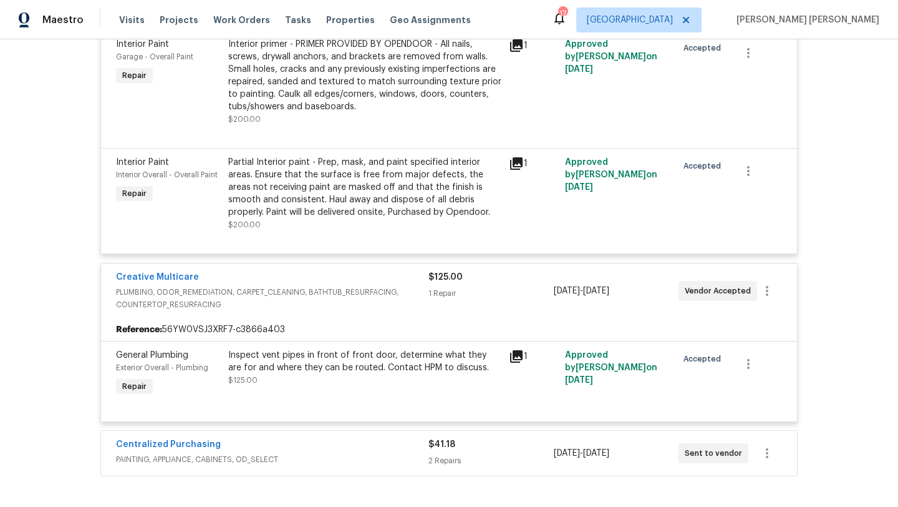
click at [517, 357] on icon at bounding box center [516, 356] width 12 height 12
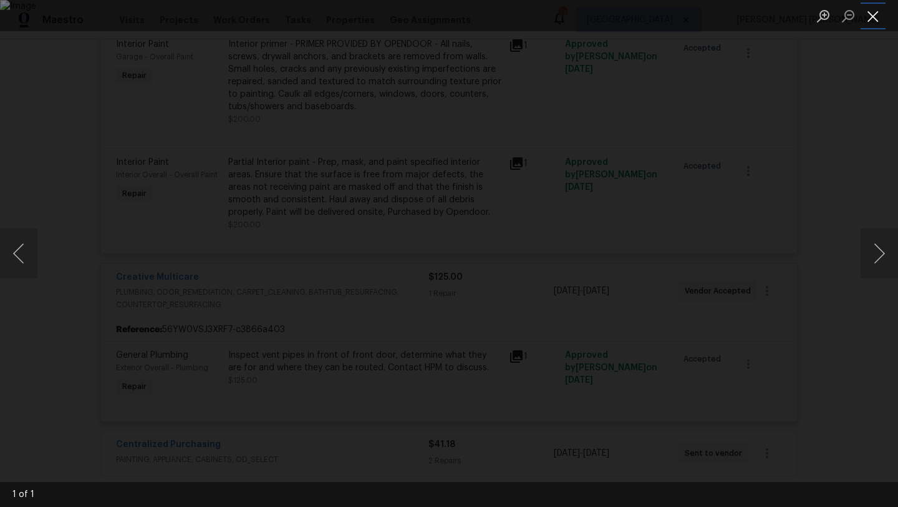
click at [874, 17] on button "Close lightbox" at bounding box center [873, 16] width 25 height 22
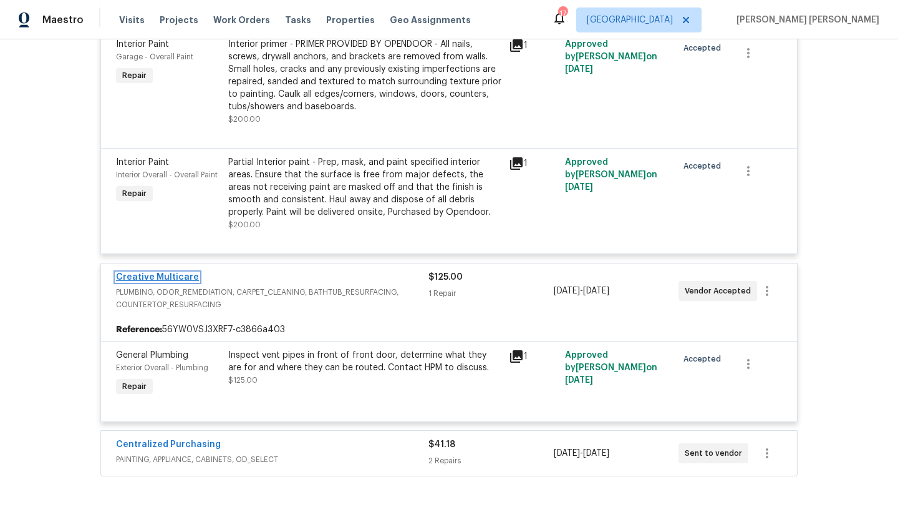
click at [161, 281] on link "Creative Multicare" at bounding box center [157, 277] width 83 height 9
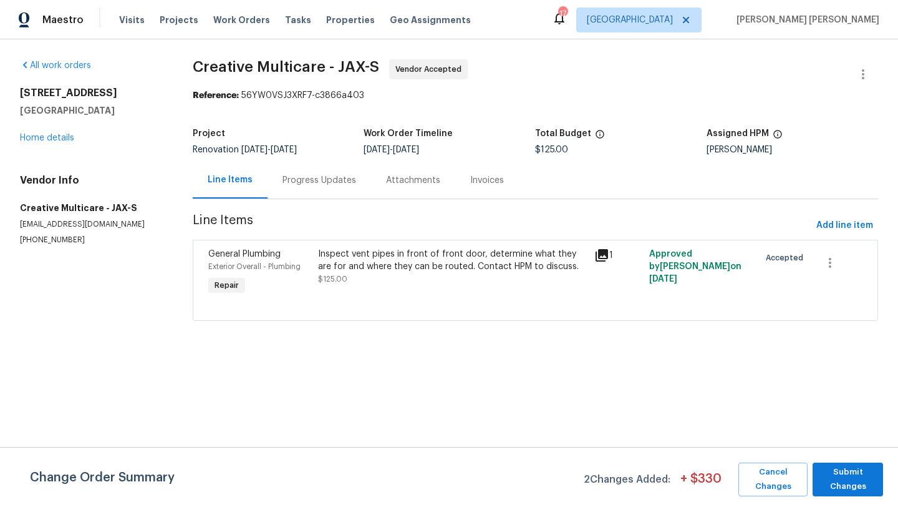
click at [317, 174] on div "Progress Updates" at bounding box center [320, 180] width 74 height 12
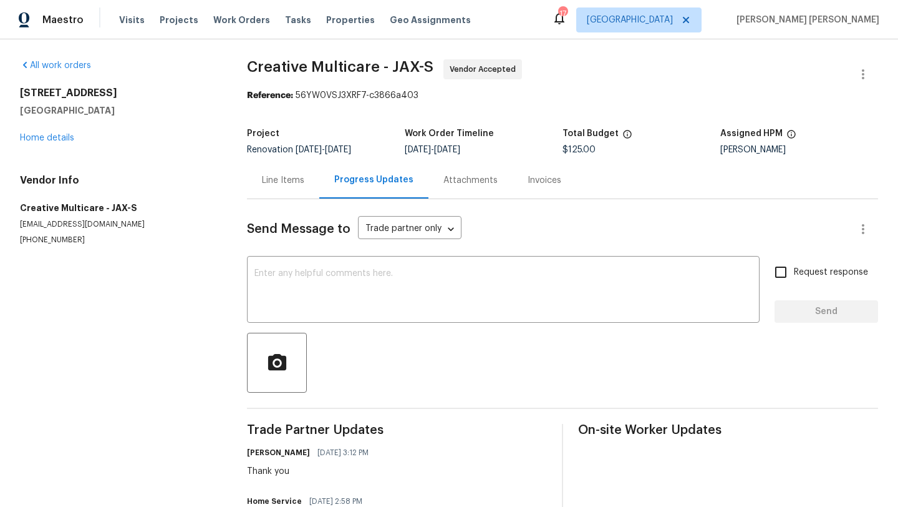
scroll to position [54, 0]
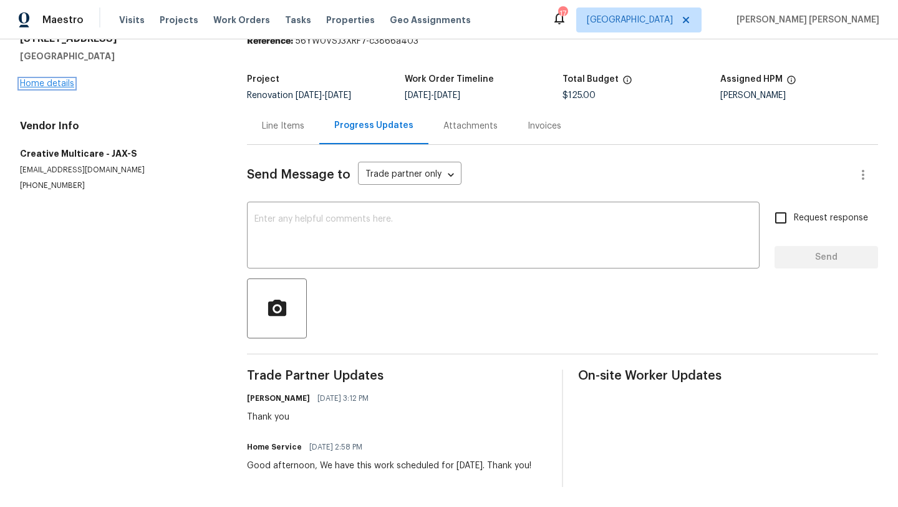
click at [59, 82] on link "Home details" at bounding box center [47, 83] width 54 height 9
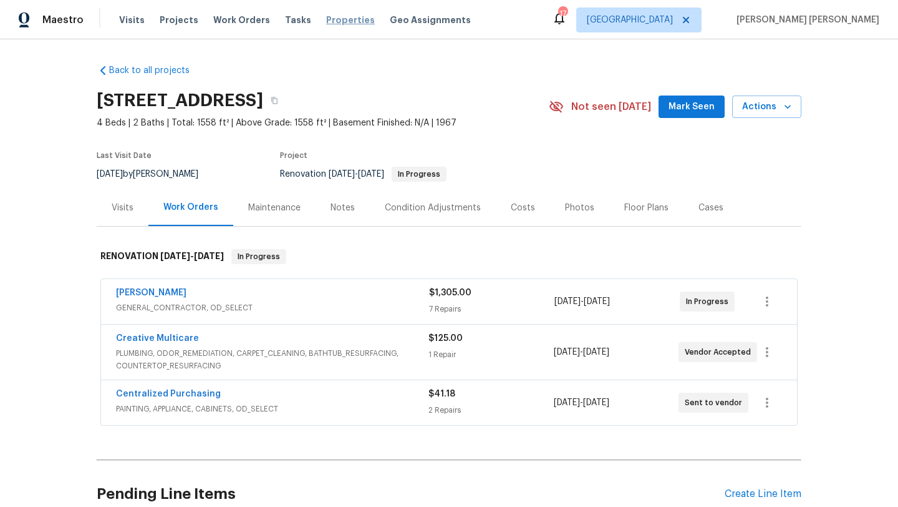
click at [328, 17] on span "Properties" at bounding box center [350, 20] width 49 height 12
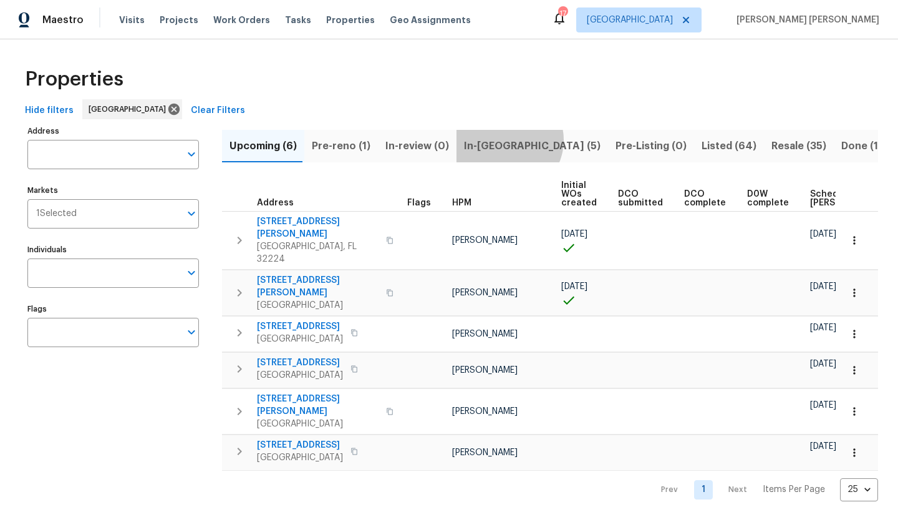
click at [500, 140] on span "In-reno (5)" at bounding box center [532, 145] width 137 height 17
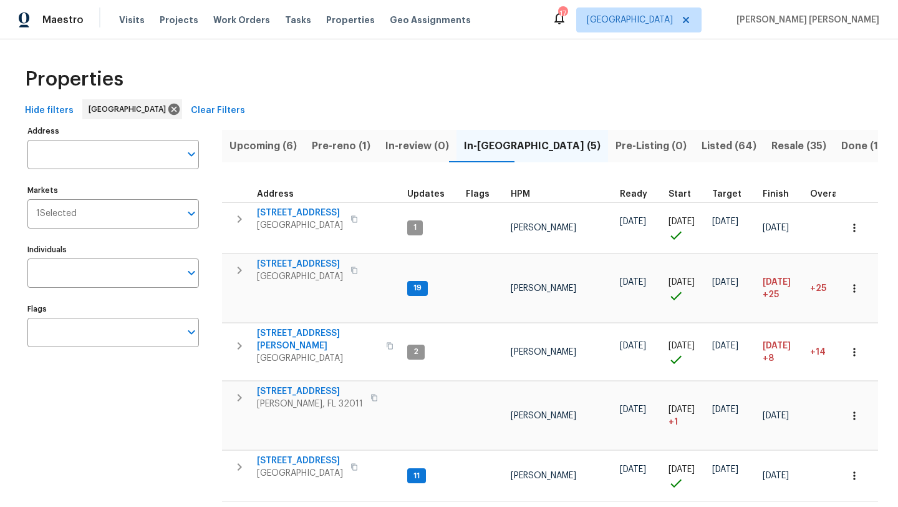
click at [521, 192] on span "HPM" at bounding box center [520, 194] width 19 height 9
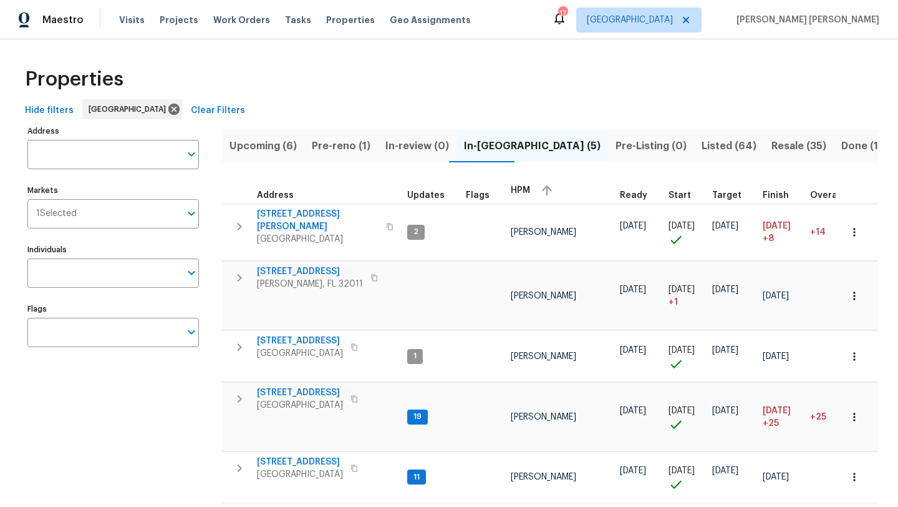
scroll to position [23, 0]
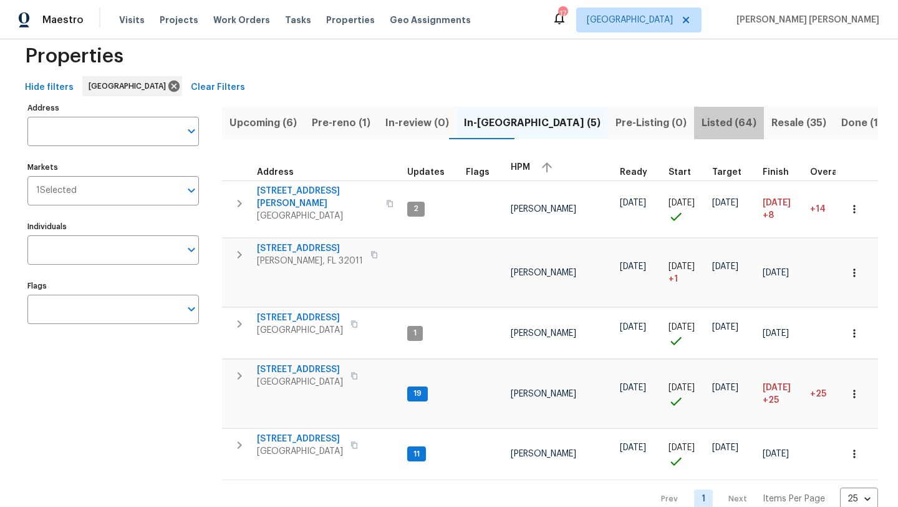
click at [702, 124] on span "Listed (64)" at bounding box center [729, 122] width 55 height 17
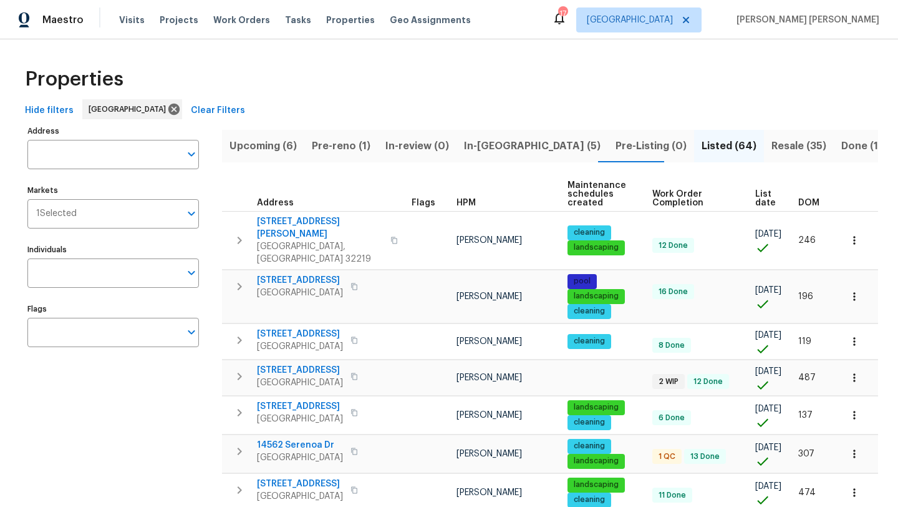
click at [462, 203] on span "HPM" at bounding box center [466, 202] width 19 height 9
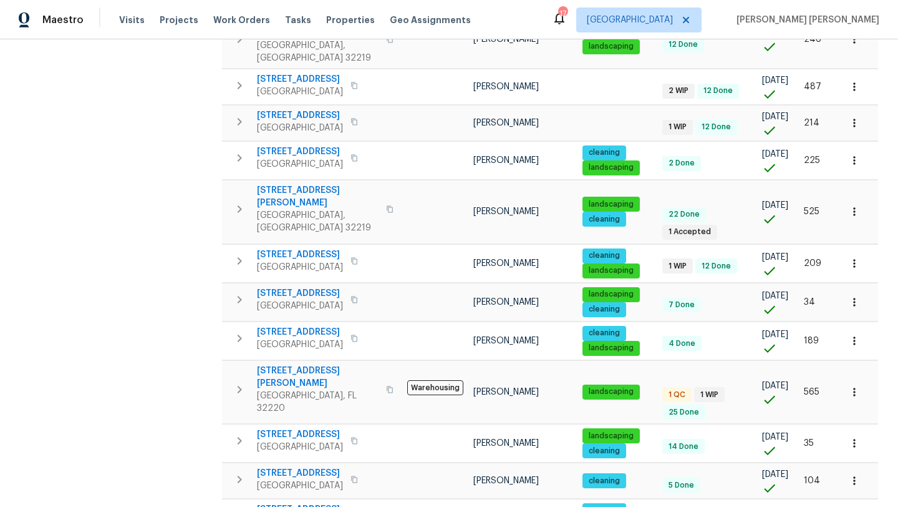
scroll to position [605, 0]
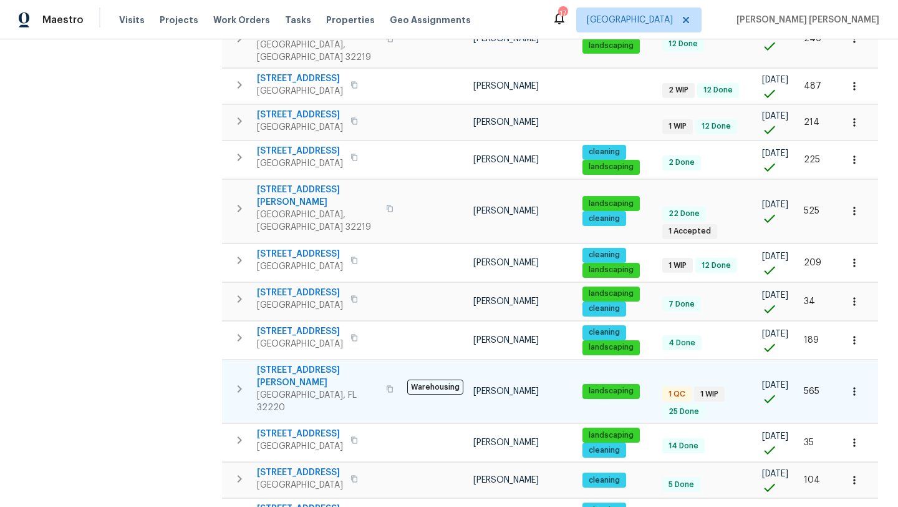
click at [295, 364] on span "606 Jackson Ave N" at bounding box center [318, 376] width 122 height 25
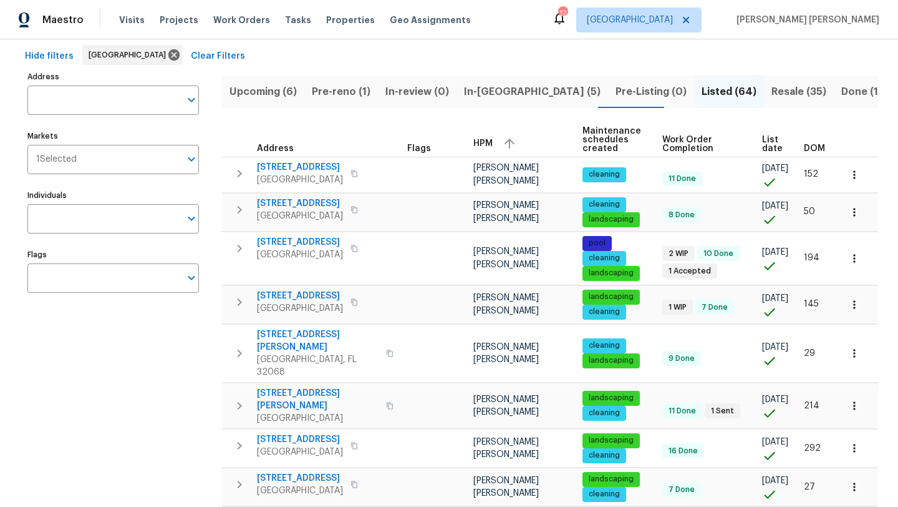
scroll to position [0, 0]
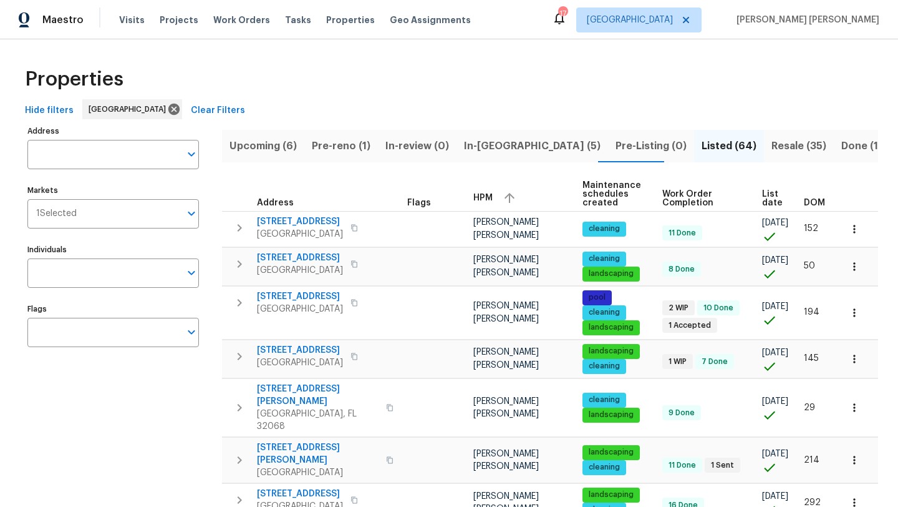
click at [772, 153] on span "Resale (35)" at bounding box center [799, 145] width 55 height 17
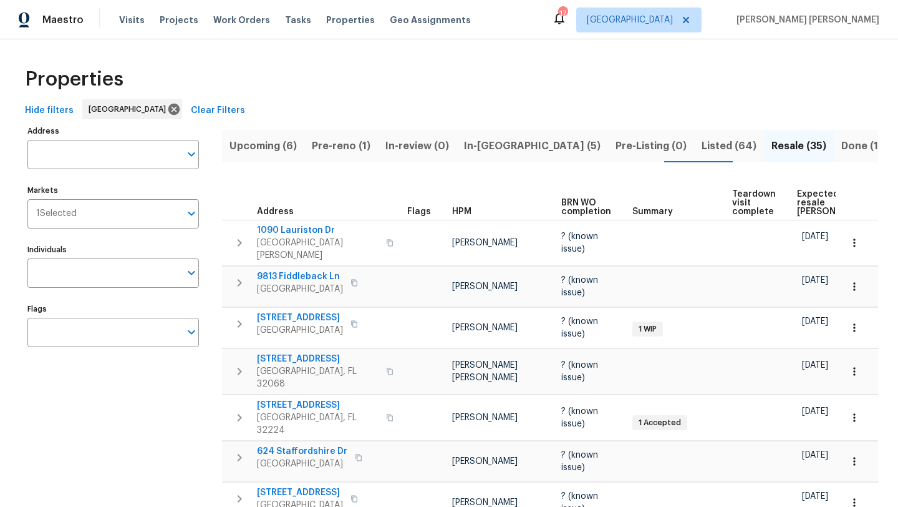
click at [464, 205] on th "HPM" at bounding box center [501, 198] width 109 height 43
click at [464, 214] on span "HPM" at bounding box center [461, 211] width 19 height 9
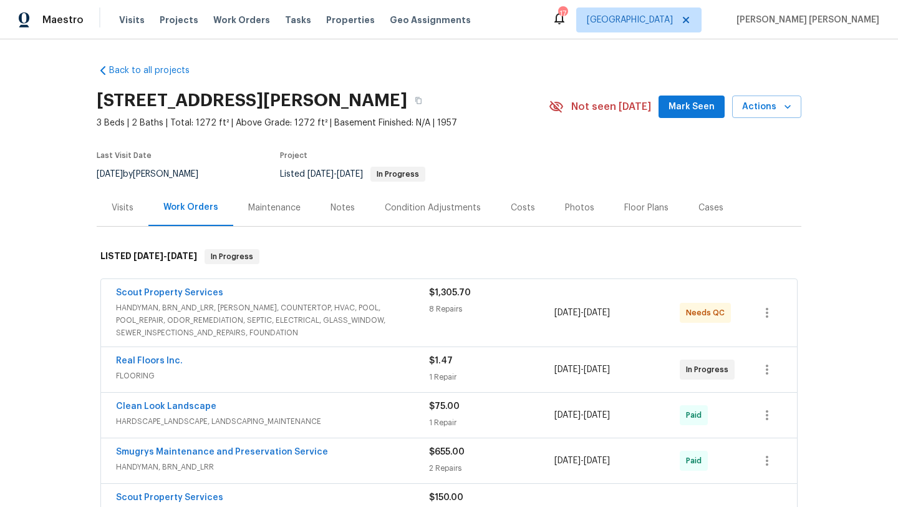
click at [151, 328] on span "HANDYMAN, BRN_AND_LRR, [PERSON_NAME], COUNTERTOP, HVAC, POOL, POOL_REPAIR, ODOR…" at bounding box center [272, 319] width 313 height 37
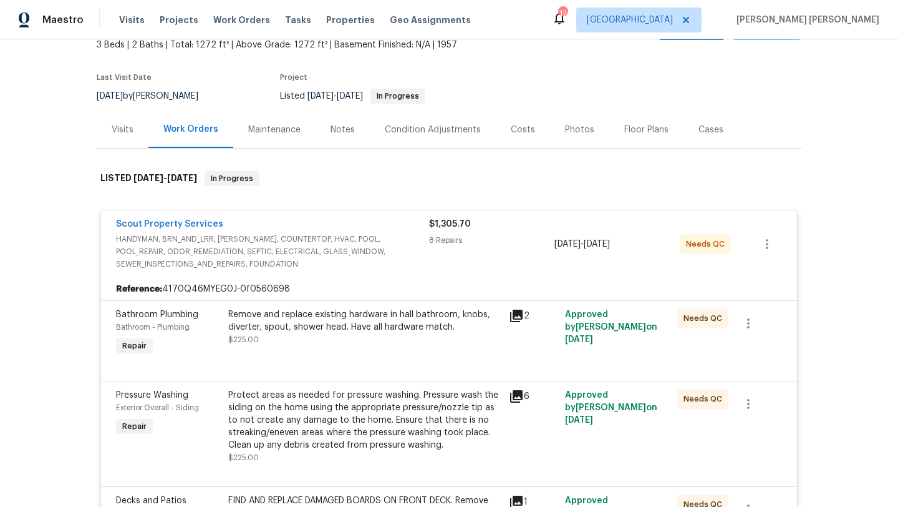
scroll to position [79, 0]
click at [517, 316] on icon at bounding box center [516, 315] width 15 height 15
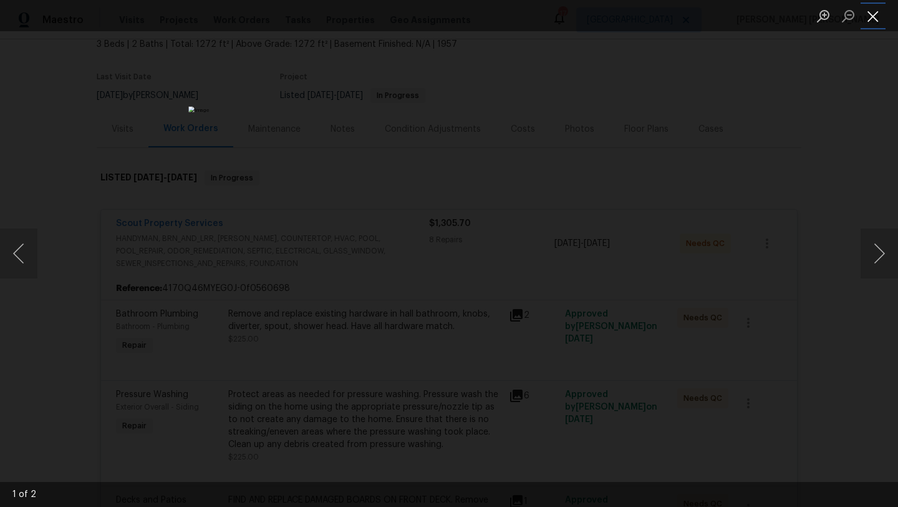
click at [876, 21] on button "Close lightbox" at bounding box center [873, 16] width 25 height 22
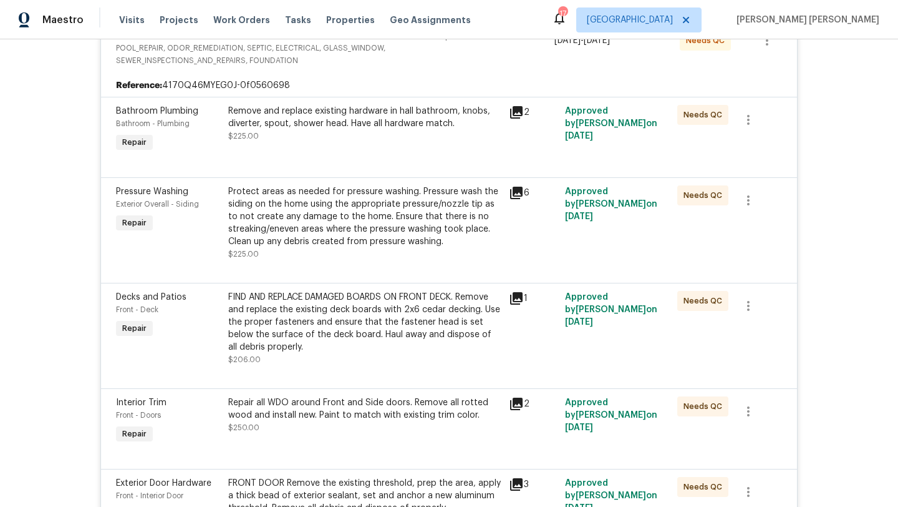
scroll to position [306, 0]
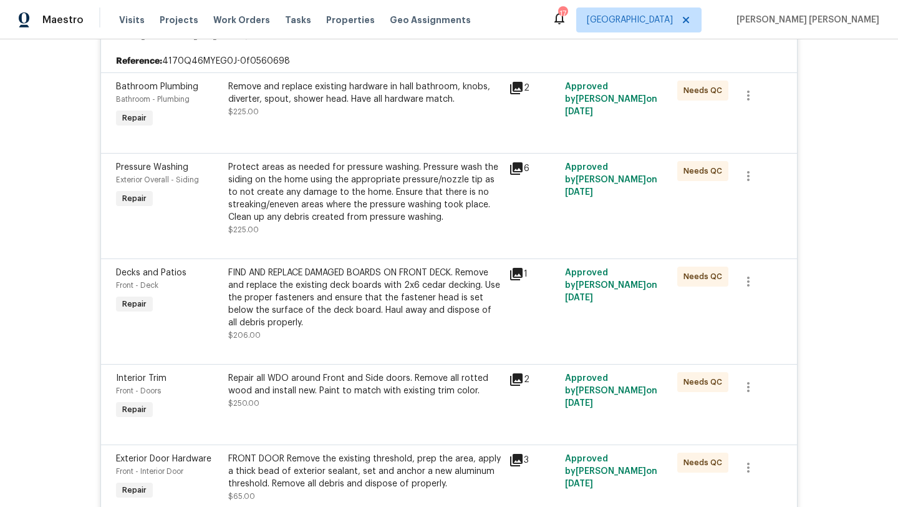
click at [522, 165] on icon at bounding box center [516, 168] width 12 height 12
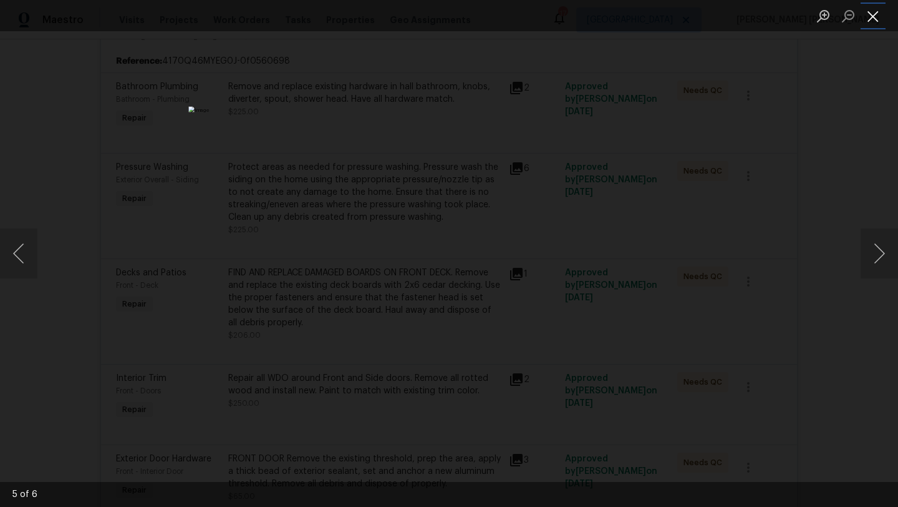
click at [868, 17] on button "Close lightbox" at bounding box center [873, 16] width 25 height 22
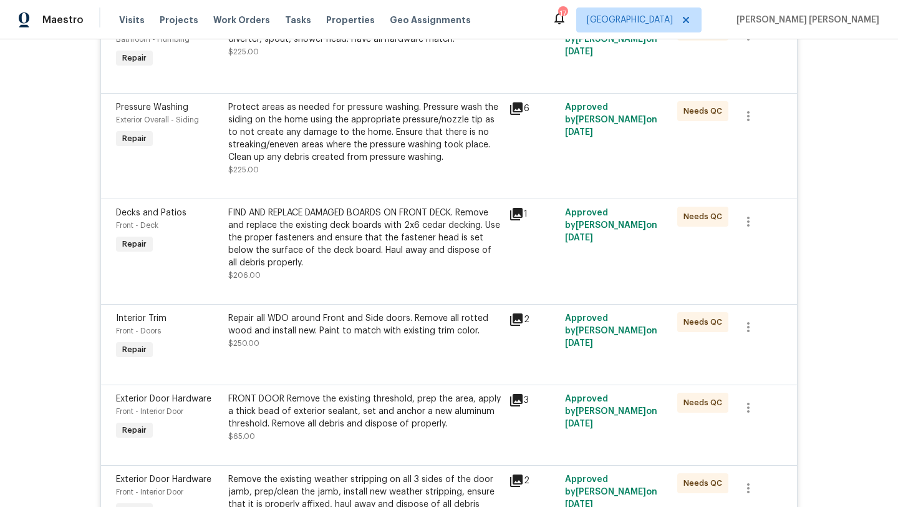
scroll to position [367, 0]
click at [518, 211] on icon at bounding box center [516, 213] width 12 height 12
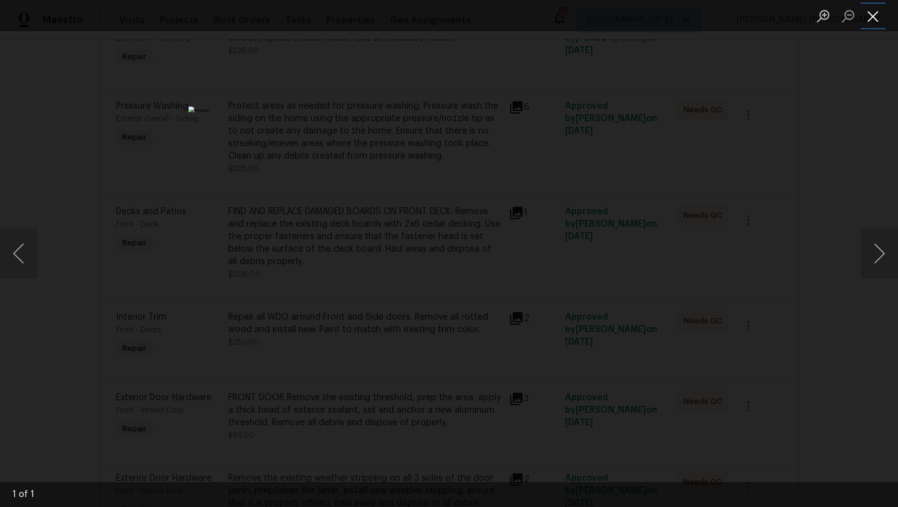
click at [877, 20] on button "Close lightbox" at bounding box center [873, 16] width 25 height 22
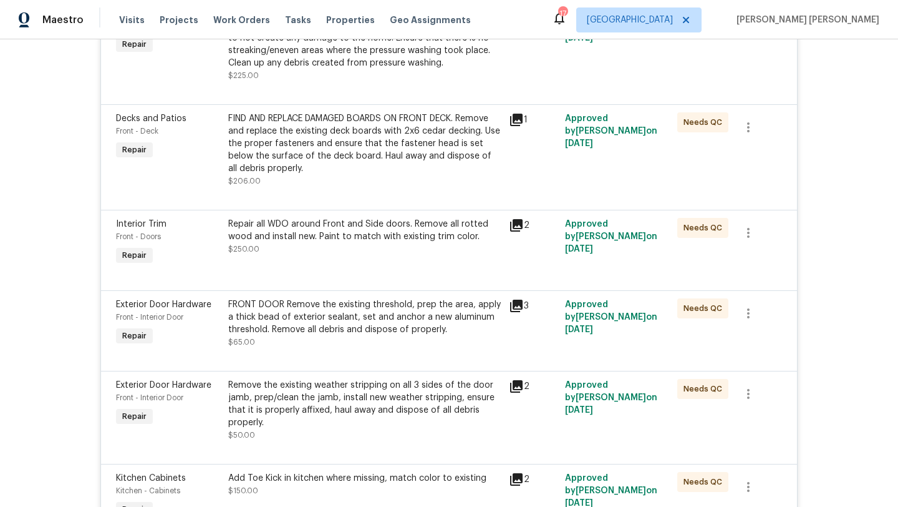
scroll to position [464, 0]
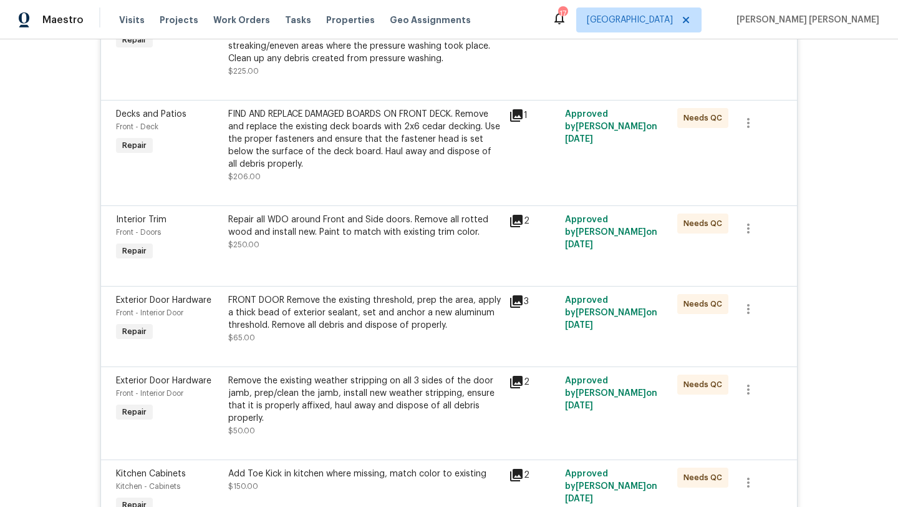
click at [520, 303] on icon at bounding box center [516, 301] width 15 height 15
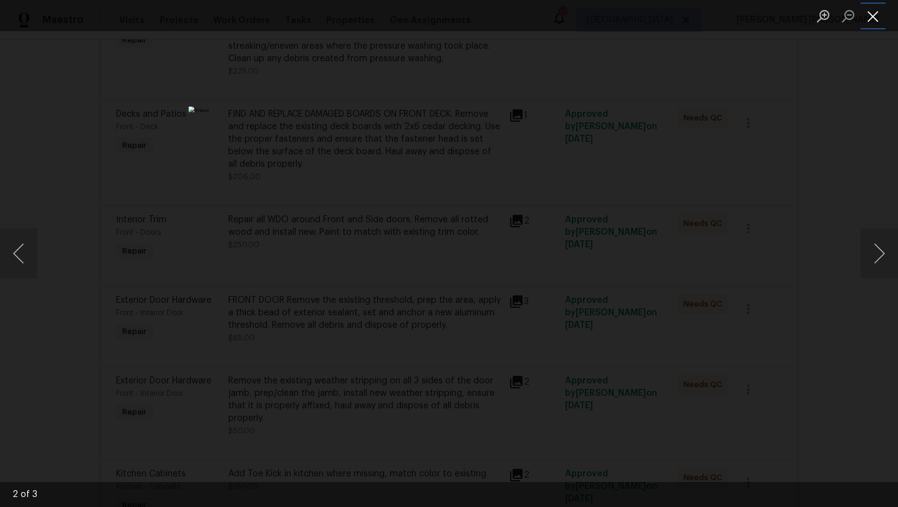
click at [872, 25] on button "Close lightbox" at bounding box center [873, 16] width 25 height 22
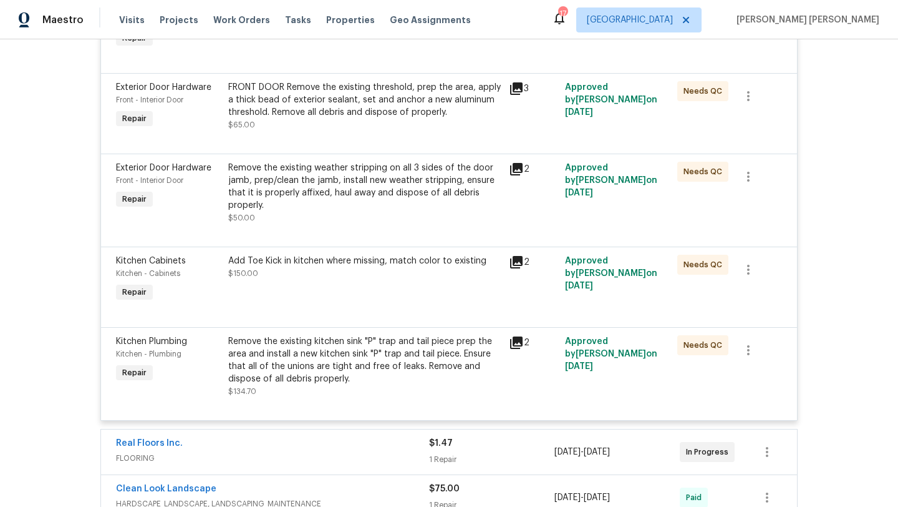
scroll to position [680, 0]
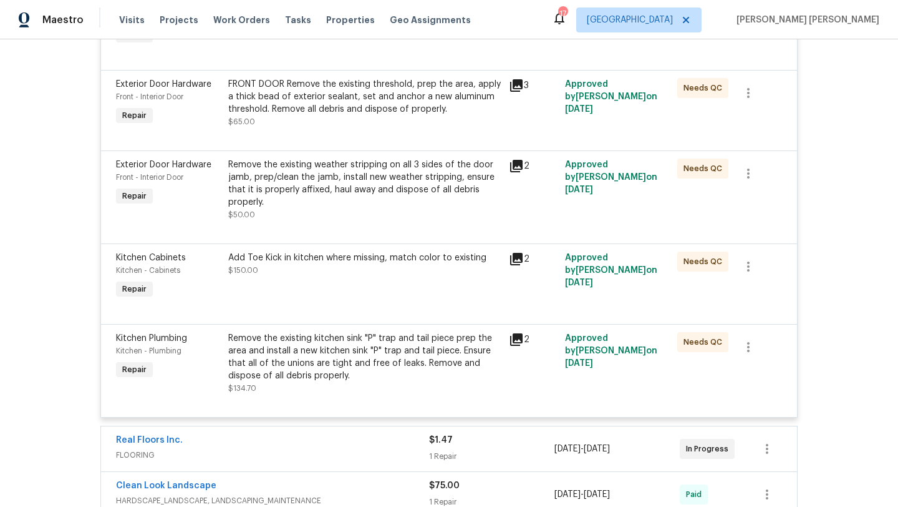
click at [521, 260] on icon at bounding box center [516, 259] width 12 height 12
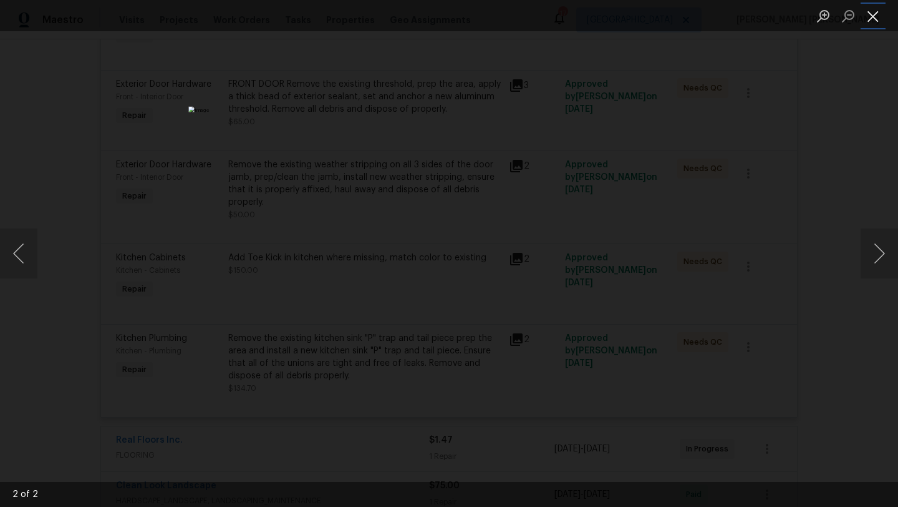
click at [872, 14] on button "Close lightbox" at bounding box center [873, 16] width 25 height 22
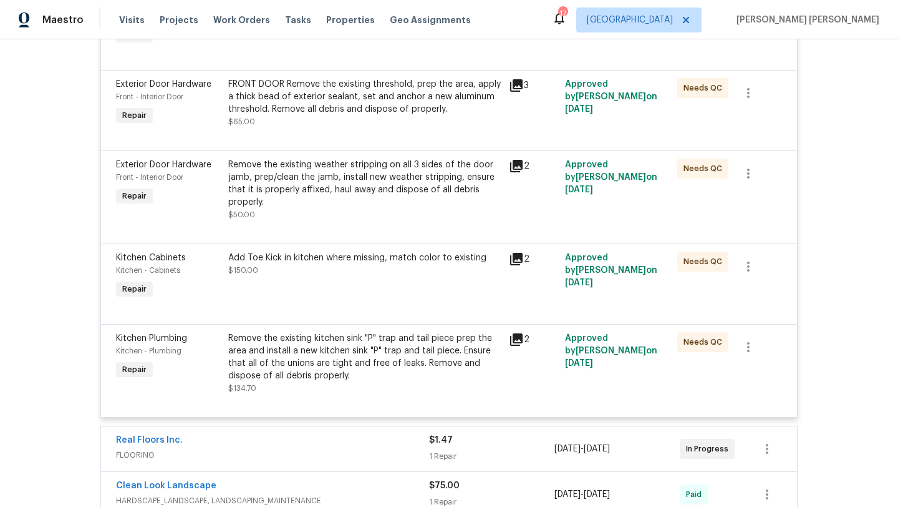
click at [515, 346] on icon at bounding box center [516, 339] width 15 height 15
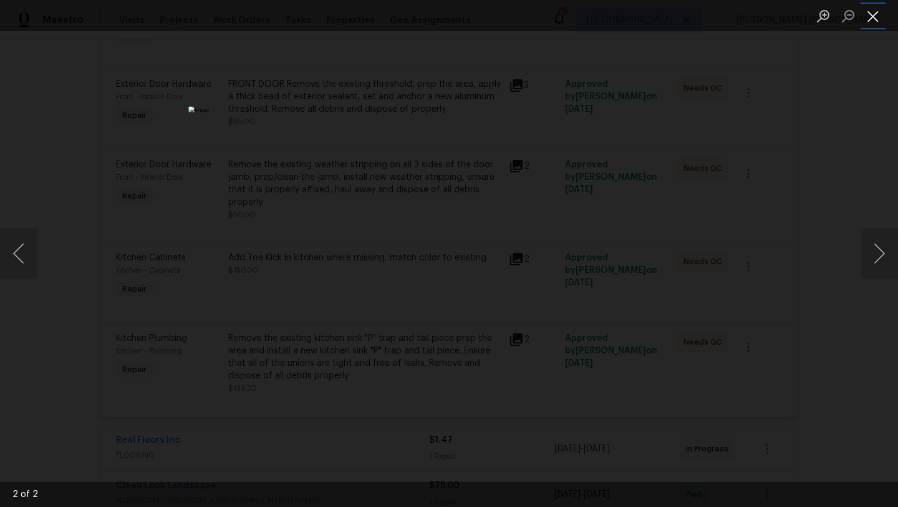
click at [875, 14] on button "Close lightbox" at bounding box center [873, 16] width 25 height 22
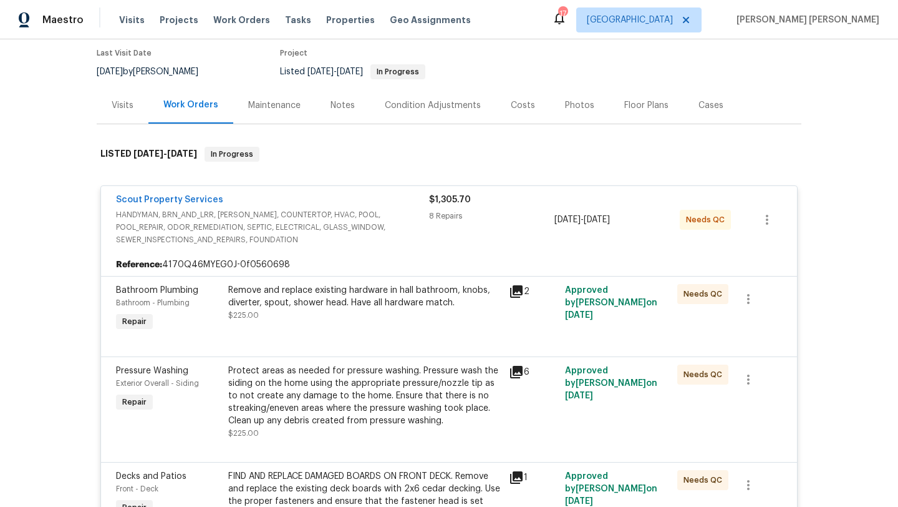
scroll to position [0, 0]
